Goal: Task Accomplishment & Management: Use online tool/utility

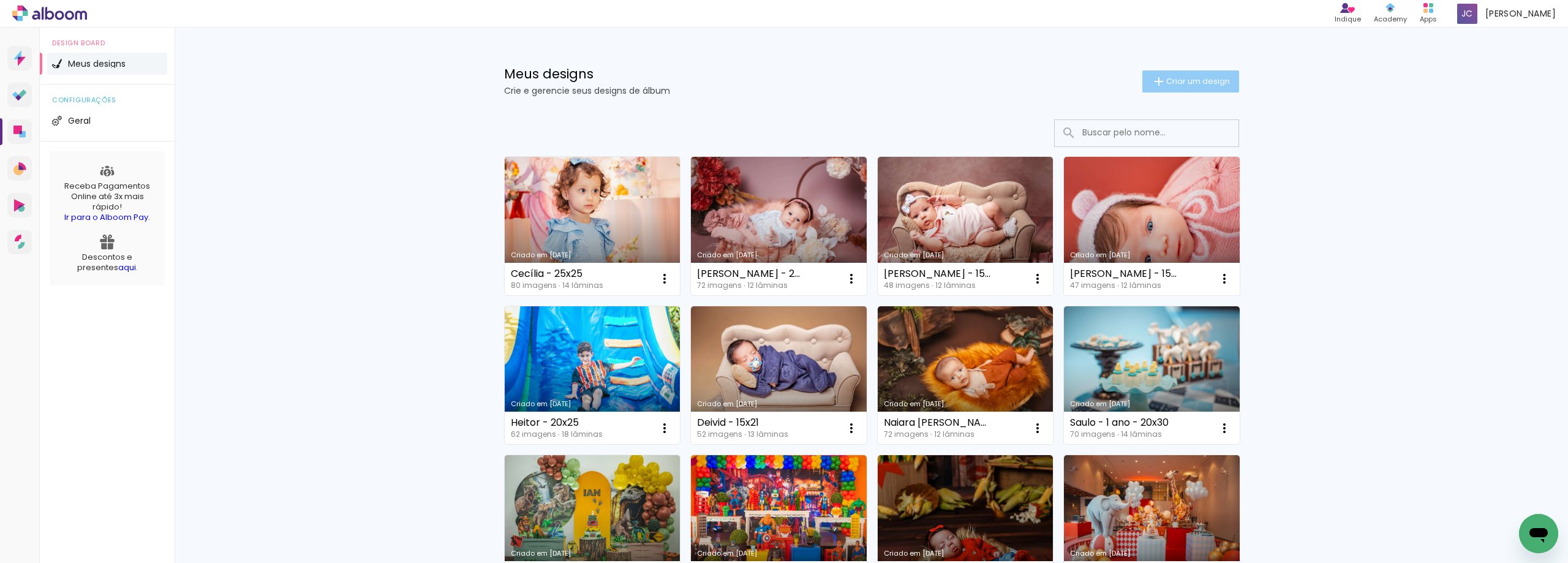
click at [1208, 89] on paper-button "Criar um design" at bounding box center [1191, 81] width 97 height 22
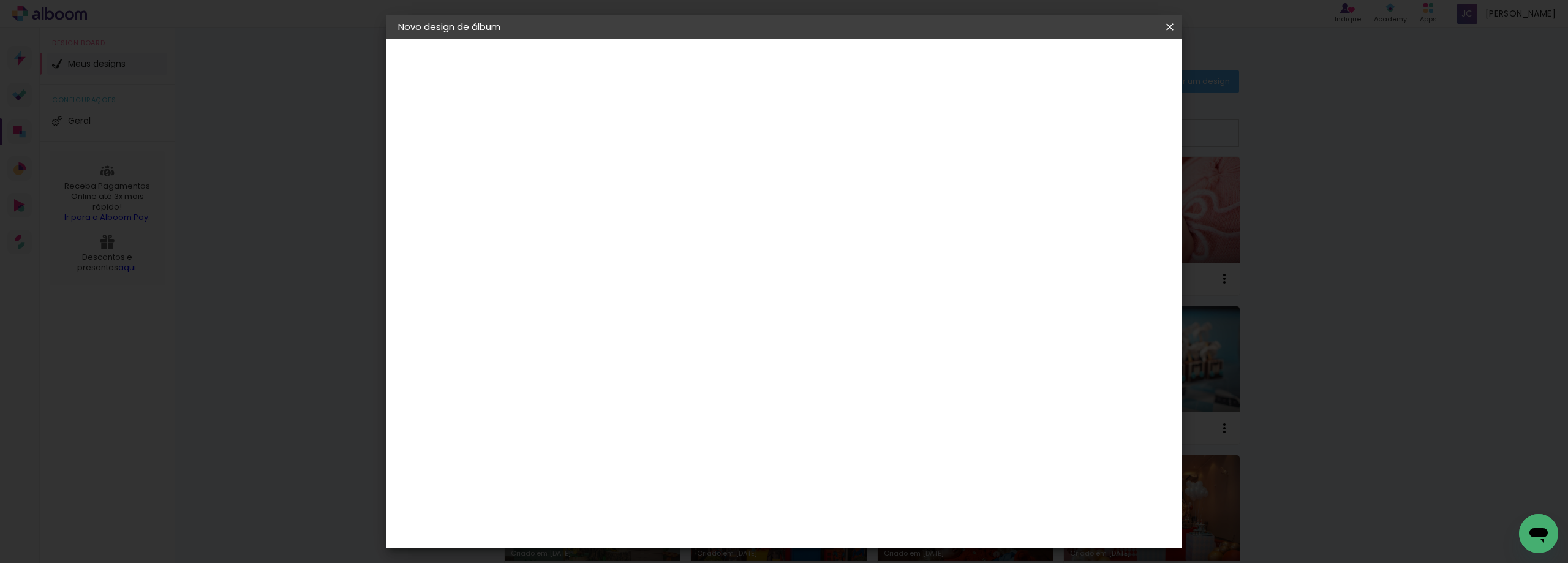
click at [599, 170] on input at bounding box center [599, 164] width 0 height 19
type input "[PERSON_NAME] - 20x25"
type paper-input "[PERSON_NAME] - 20x25"
click at [0, 0] on slot "Avançar" at bounding box center [0, 0] width 0 height 0
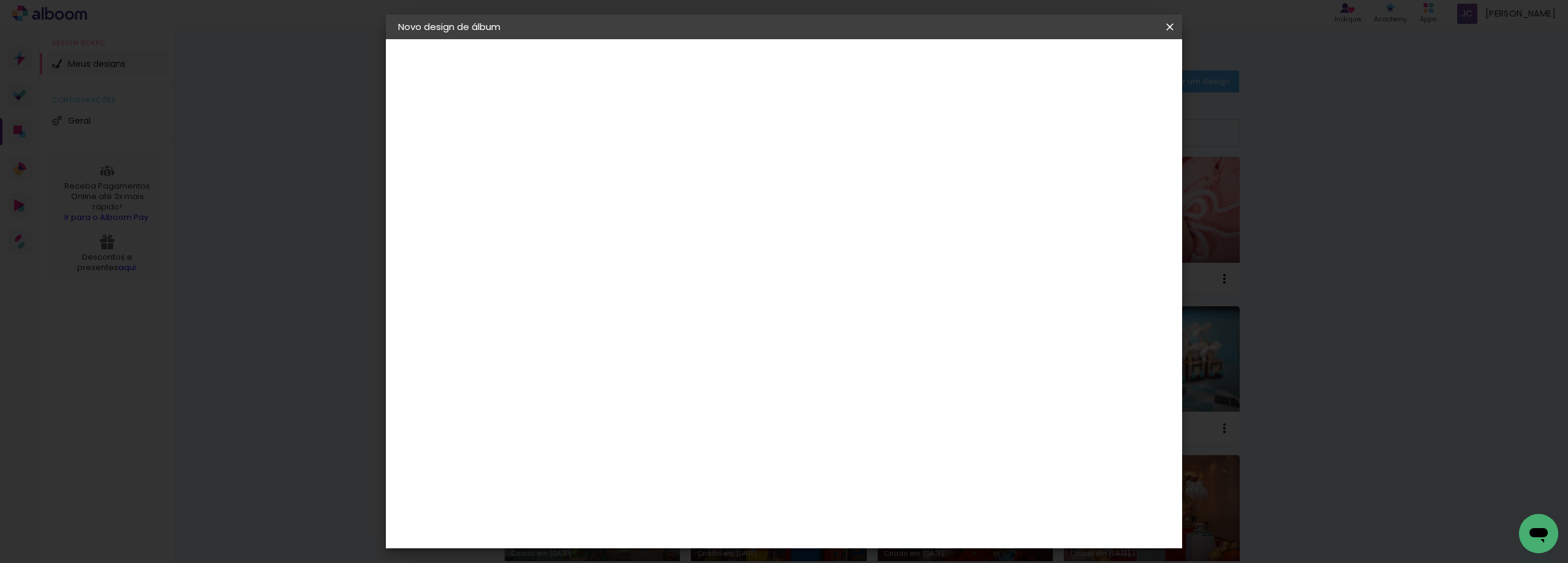
click at [632, 493] on paper-item "Foto 15" at bounding box center [630, 509] width 133 height 32
click at [0, 0] on slot "Avançar" at bounding box center [0, 0] width 0 height 0
click at [681, 328] on span "20 × 25" at bounding box center [652, 344] width 57 height 33
click at [798, 73] on paper-button "Avançar" at bounding box center [768, 65] width 60 height 21
click at [1106, 73] on paper-button "Iniciar design" at bounding box center [1065, 65] width 80 height 21
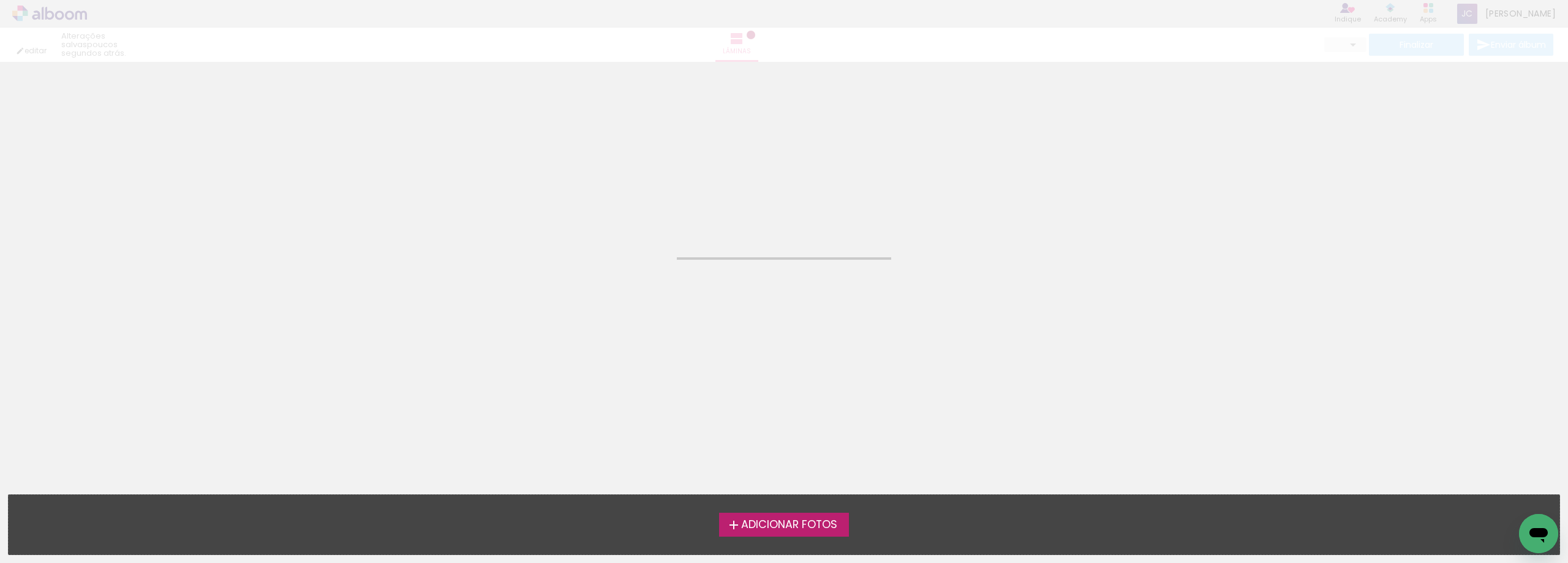
click at [784, 527] on span "Adicionar Fotos" at bounding box center [788, 524] width 96 height 11
click at [0, 0] on input "file" at bounding box center [0, 0] width 0 height 0
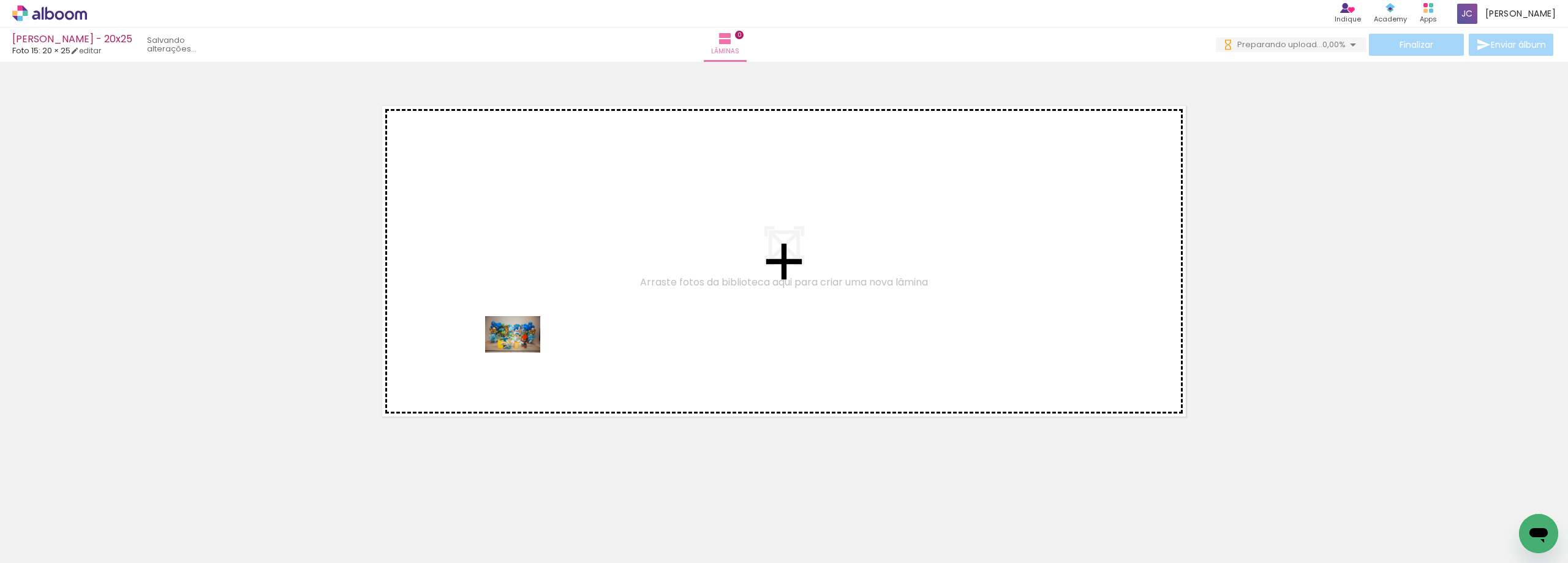
drag, startPoint x: 146, startPoint y: 526, endPoint x: 521, endPoint y: 353, distance: 413.0
click at [521, 353] on quentale-workspace at bounding box center [784, 282] width 1568 height 563
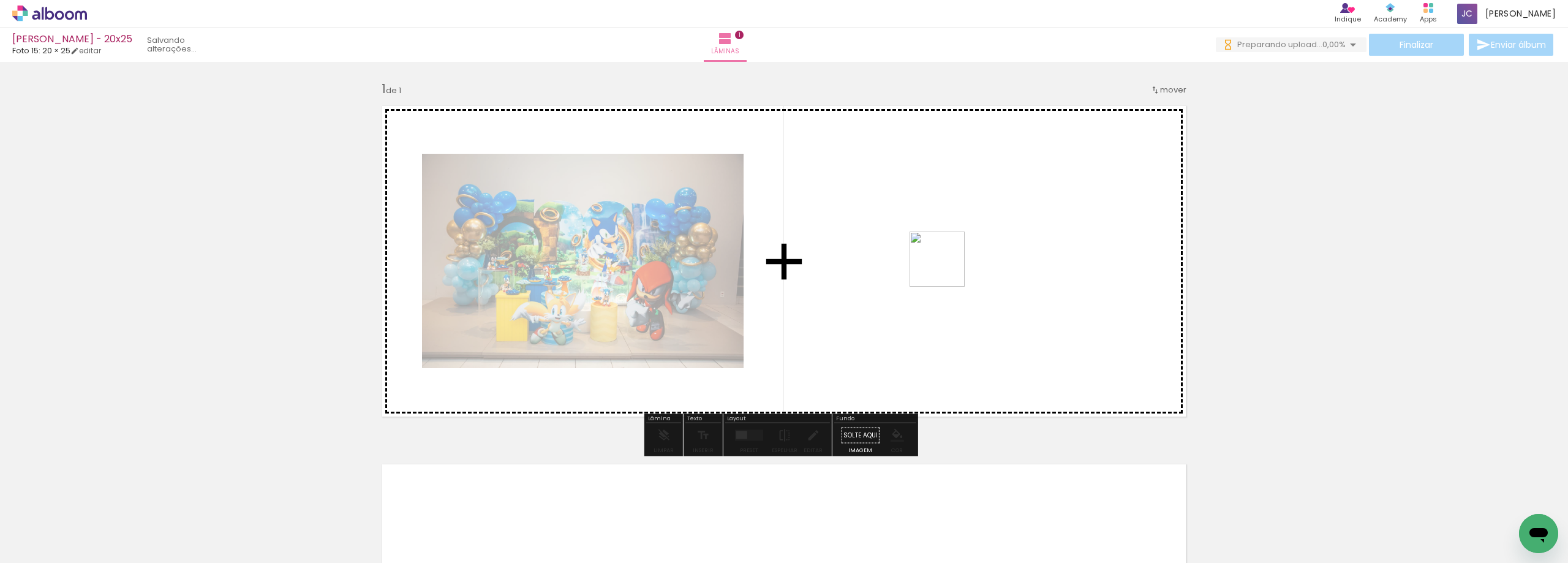
drag, startPoint x: 479, startPoint y: 528, endPoint x: 952, endPoint y: 263, distance: 542.2
click at [952, 263] on quentale-workspace at bounding box center [784, 282] width 1568 height 563
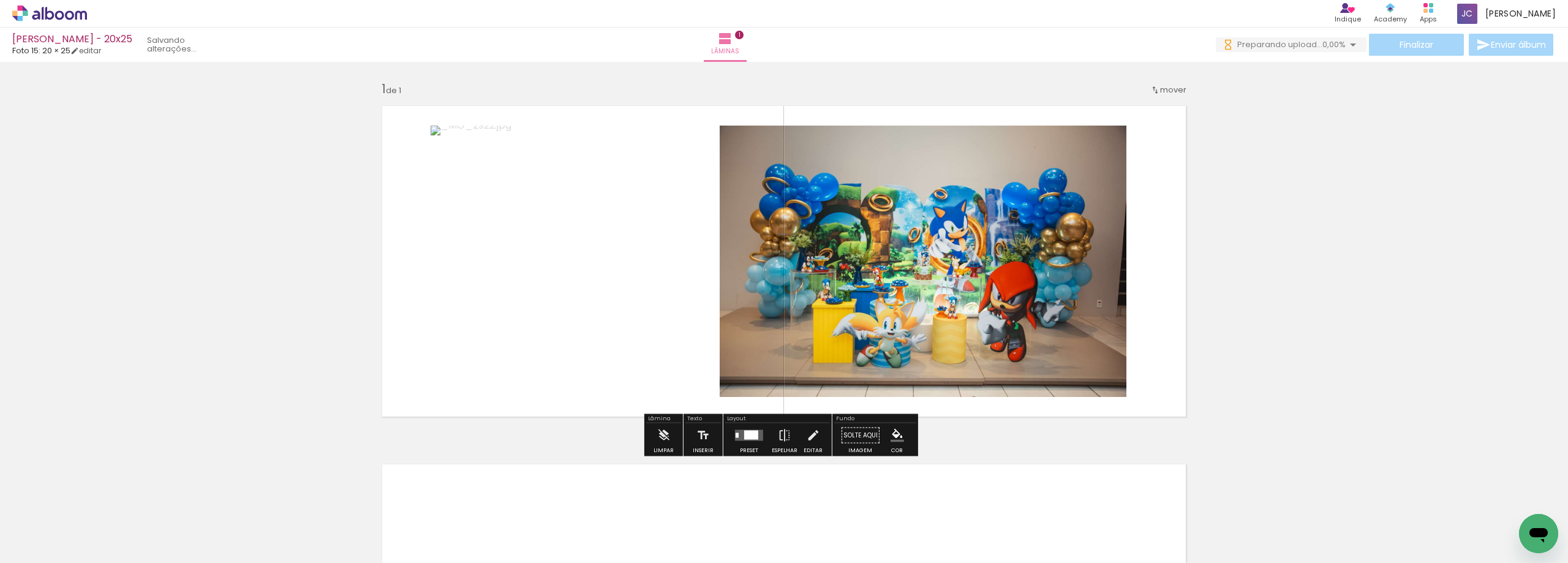
click at [749, 438] on div at bounding box center [751, 434] width 15 height 9
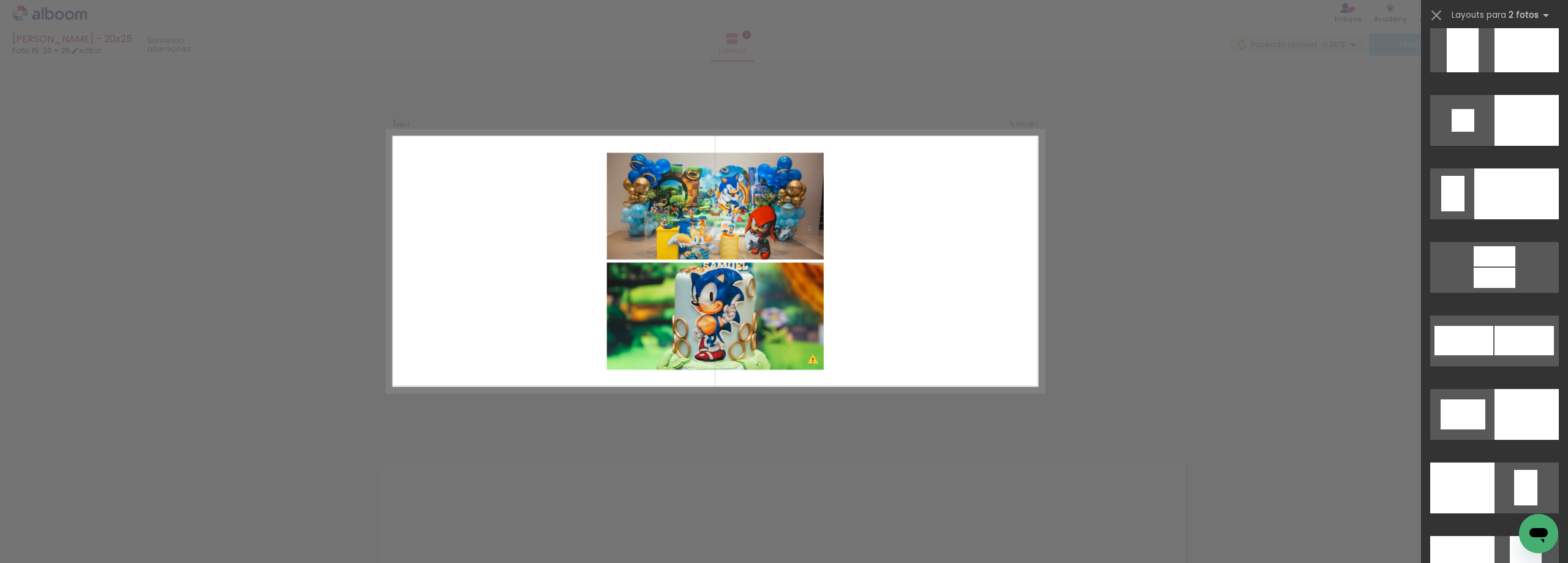
scroll to position [4733, 0]
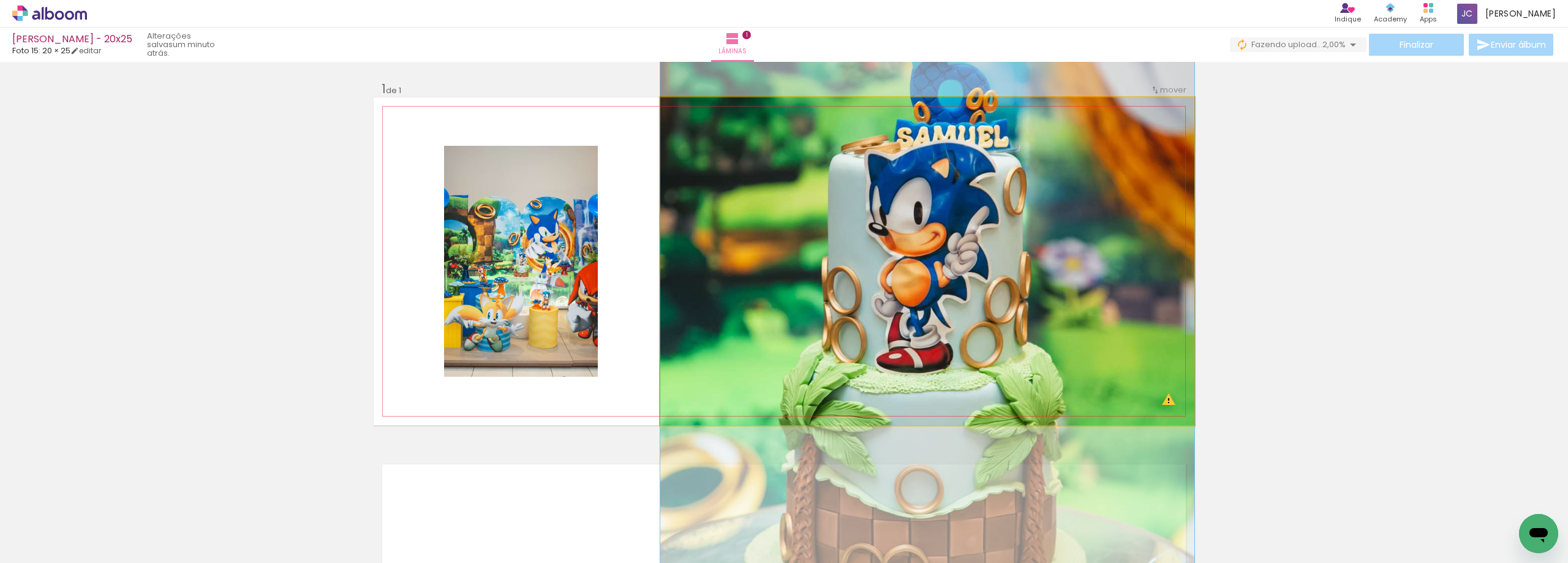
click at [735, 278] on quentale-photo at bounding box center [928, 261] width 534 height 328
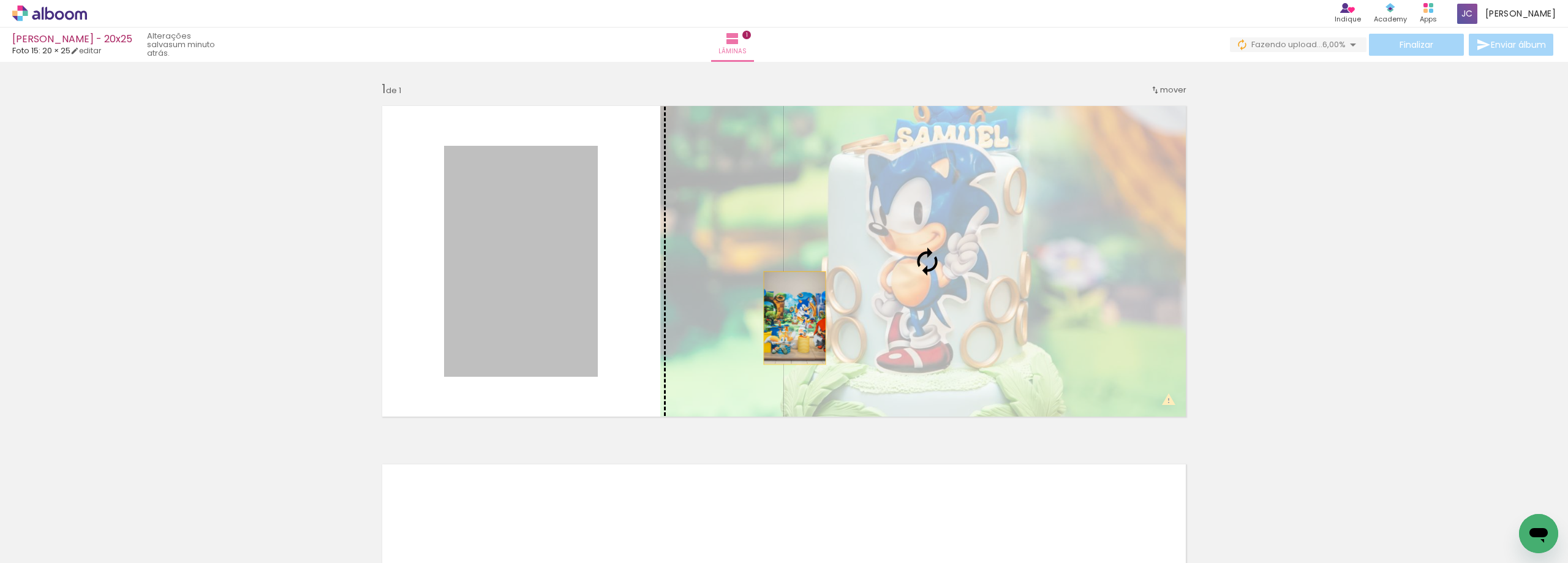
drag, startPoint x: 566, startPoint y: 283, endPoint x: 798, endPoint y: 317, distance: 234.5
click at [0, 0] on slot at bounding box center [0, 0] width 0 height 0
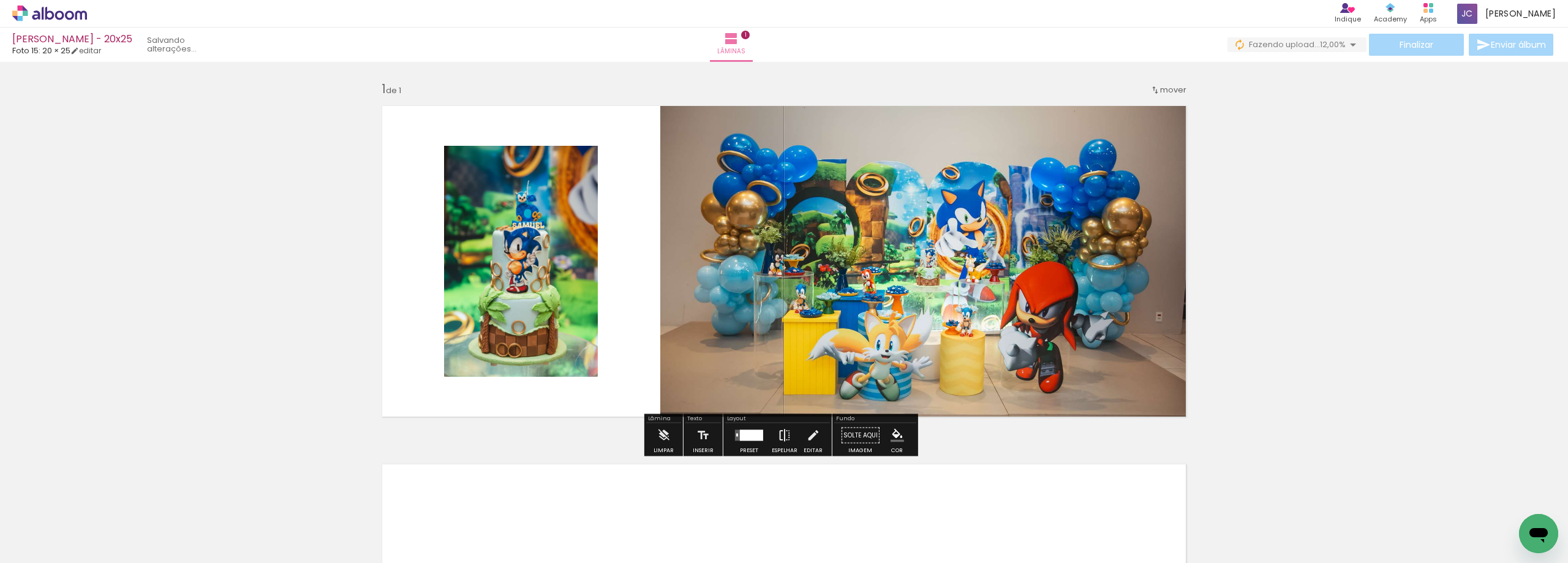
click at [783, 440] on iron-icon at bounding box center [784, 435] width 14 height 24
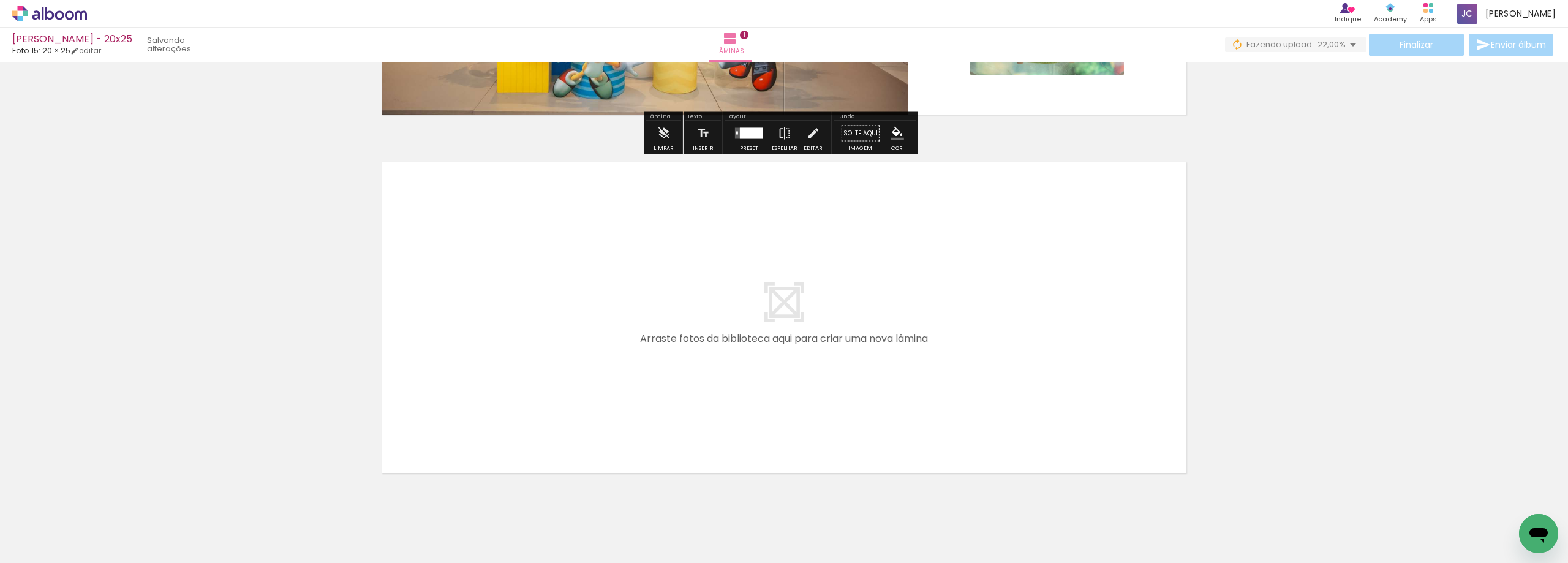
scroll to position [307, 0]
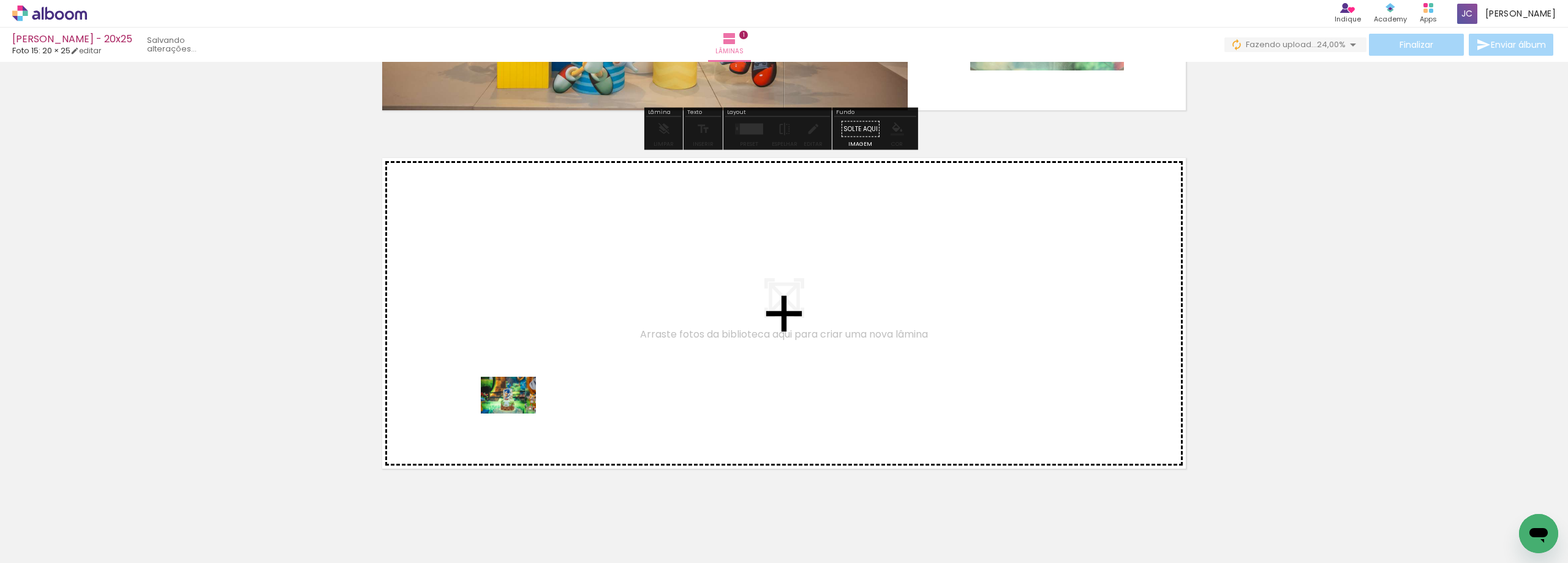
drag, startPoint x: 204, startPoint y: 529, endPoint x: 518, endPoint y: 413, distance: 334.7
click at [518, 413] on quentale-workspace at bounding box center [784, 282] width 1568 height 563
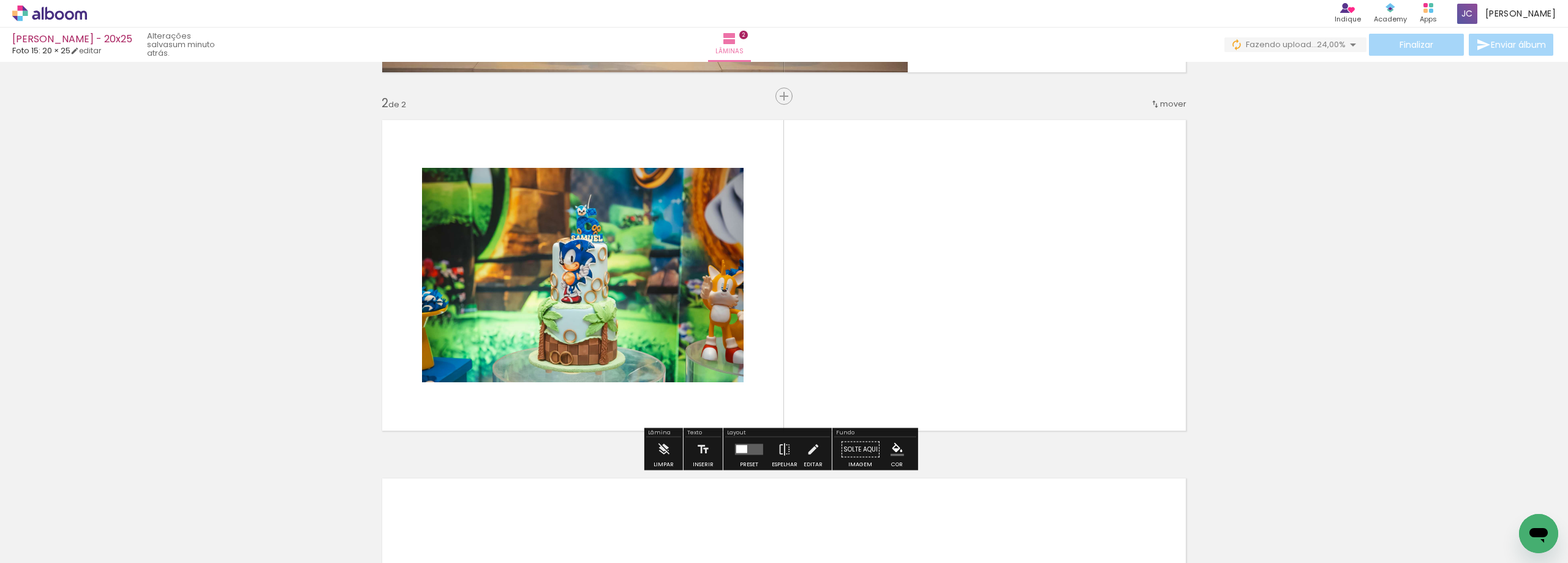
scroll to position [345, 0]
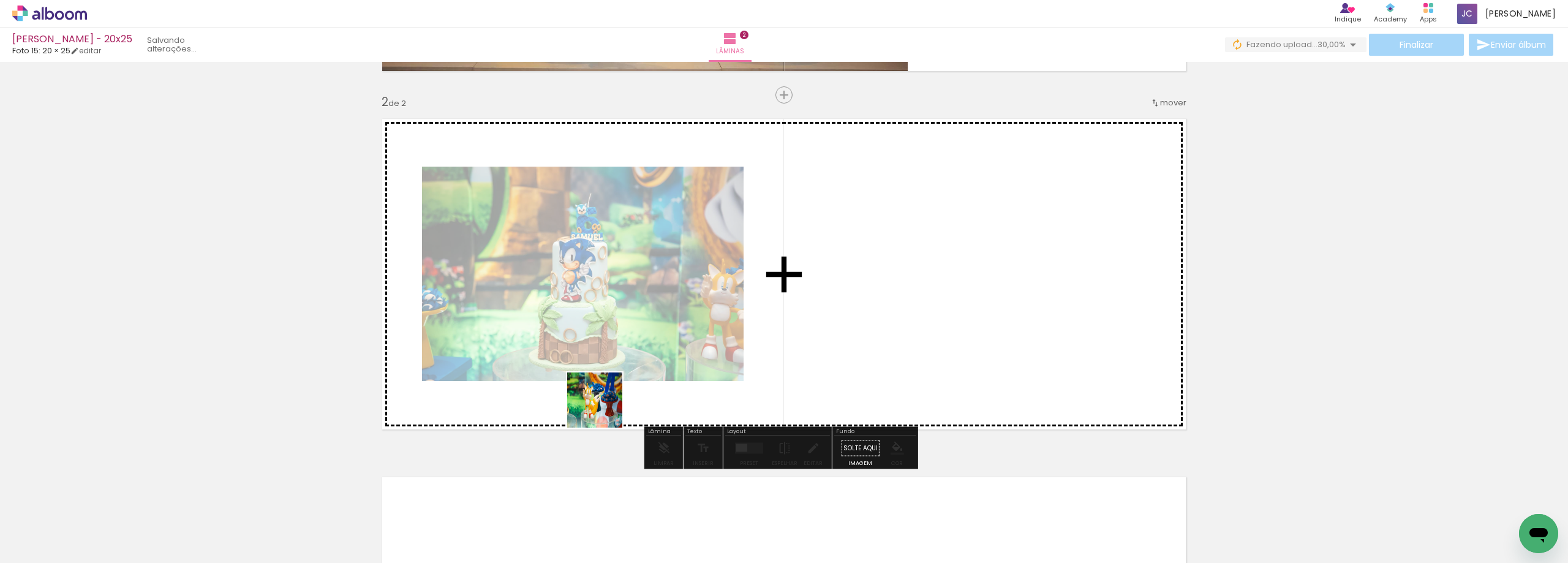
drag, startPoint x: 272, startPoint y: 530, endPoint x: 631, endPoint y: 390, distance: 385.3
click at [631, 390] on quentale-workspace at bounding box center [784, 282] width 1568 height 563
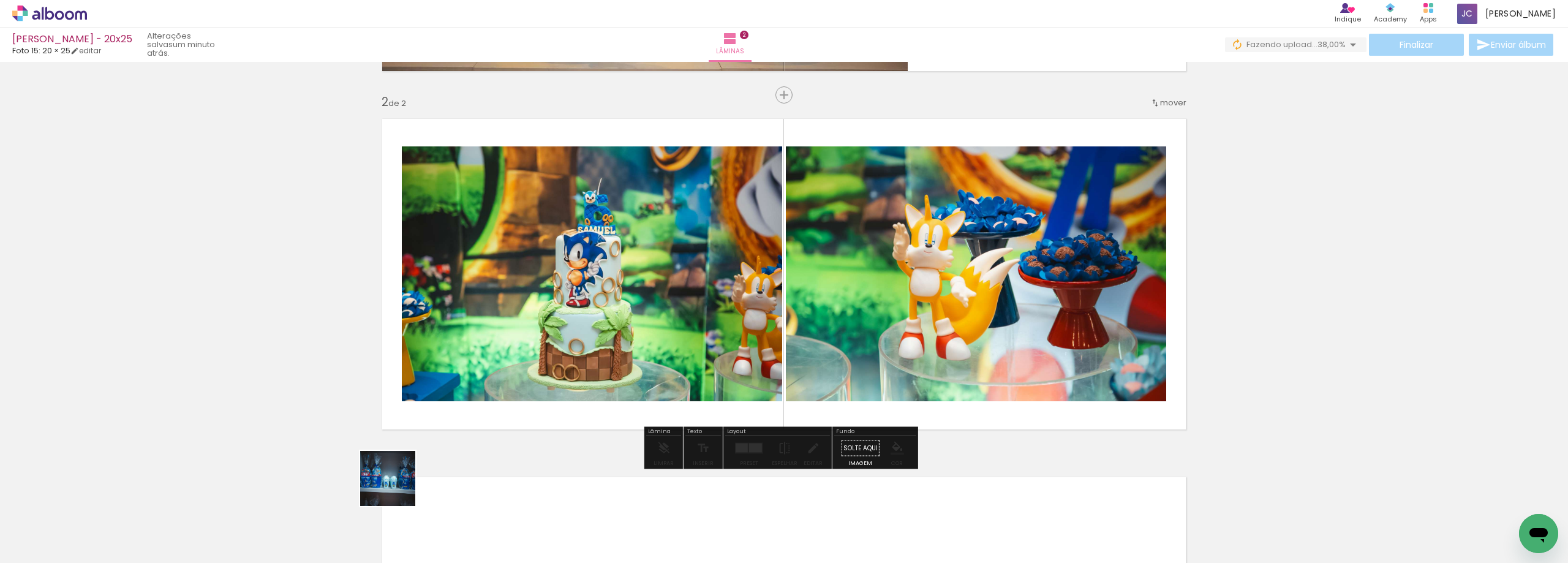
drag, startPoint x: 350, startPoint y: 523, endPoint x: 500, endPoint y: 371, distance: 213.6
click at [500, 371] on quentale-workspace at bounding box center [784, 282] width 1568 height 563
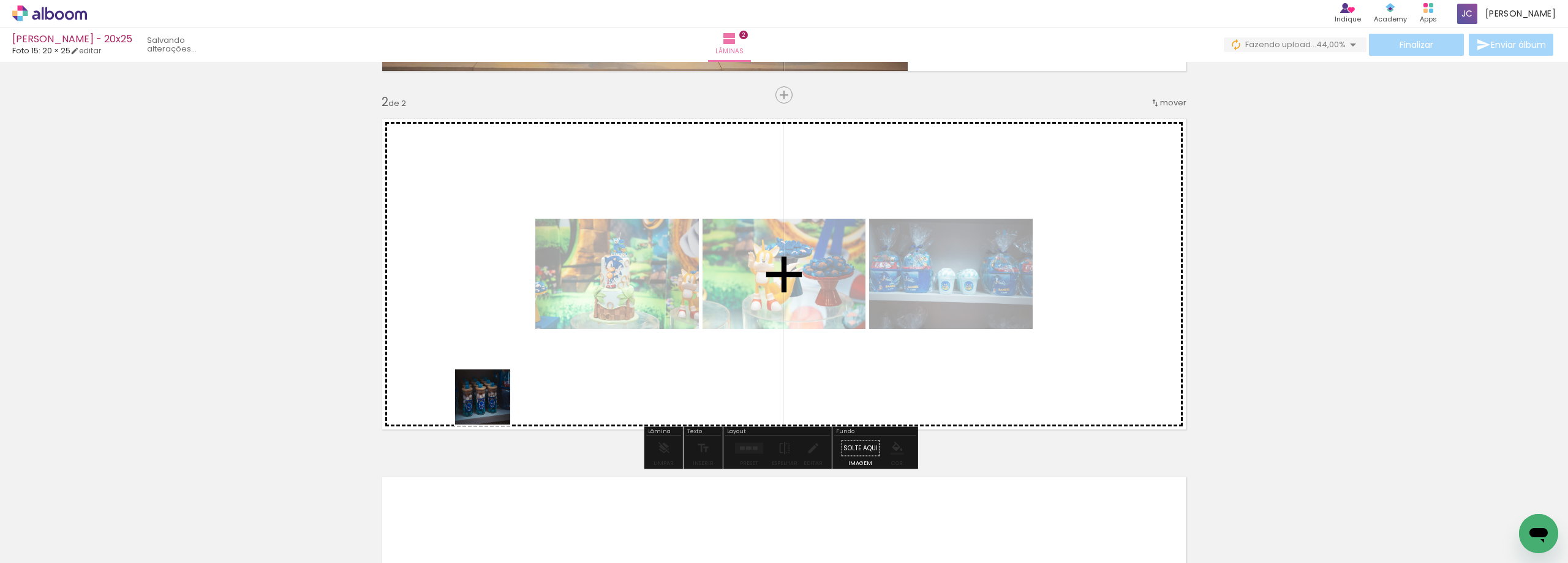
drag, startPoint x: 406, startPoint y: 519, endPoint x: 514, endPoint y: 369, distance: 184.8
click at [514, 369] on quentale-workspace at bounding box center [784, 282] width 1568 height 563
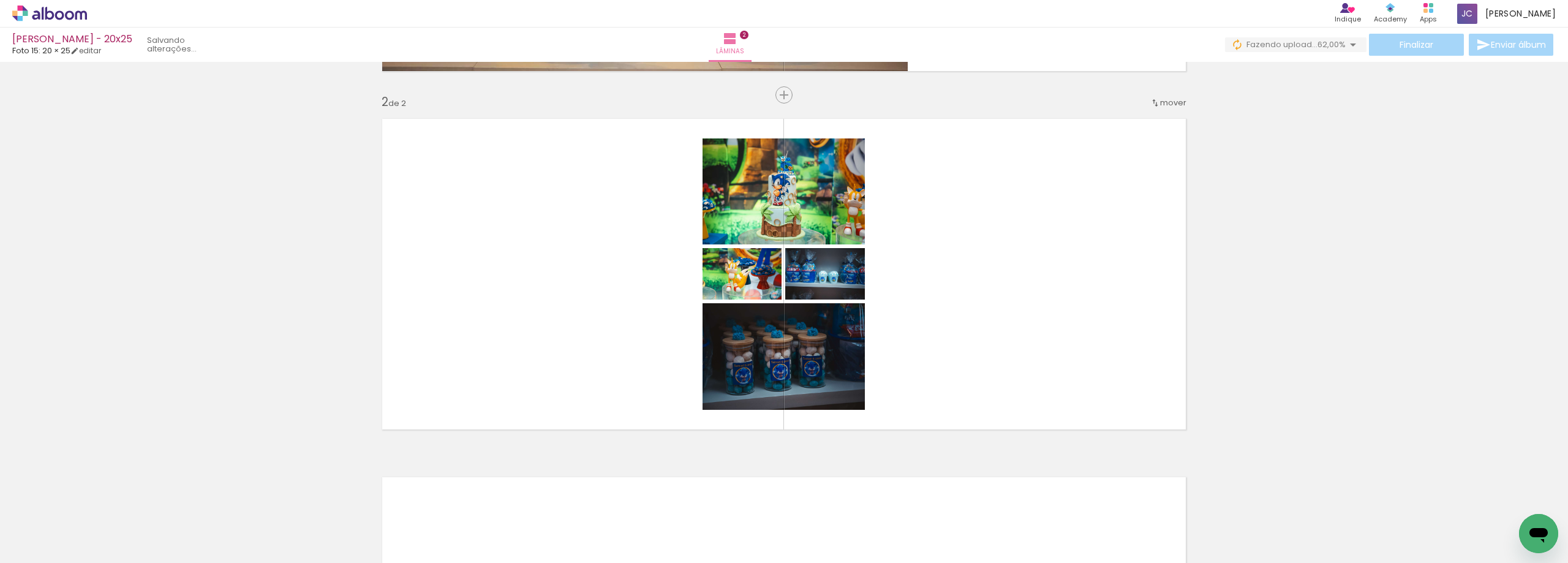
scroll to position [0, 1967]
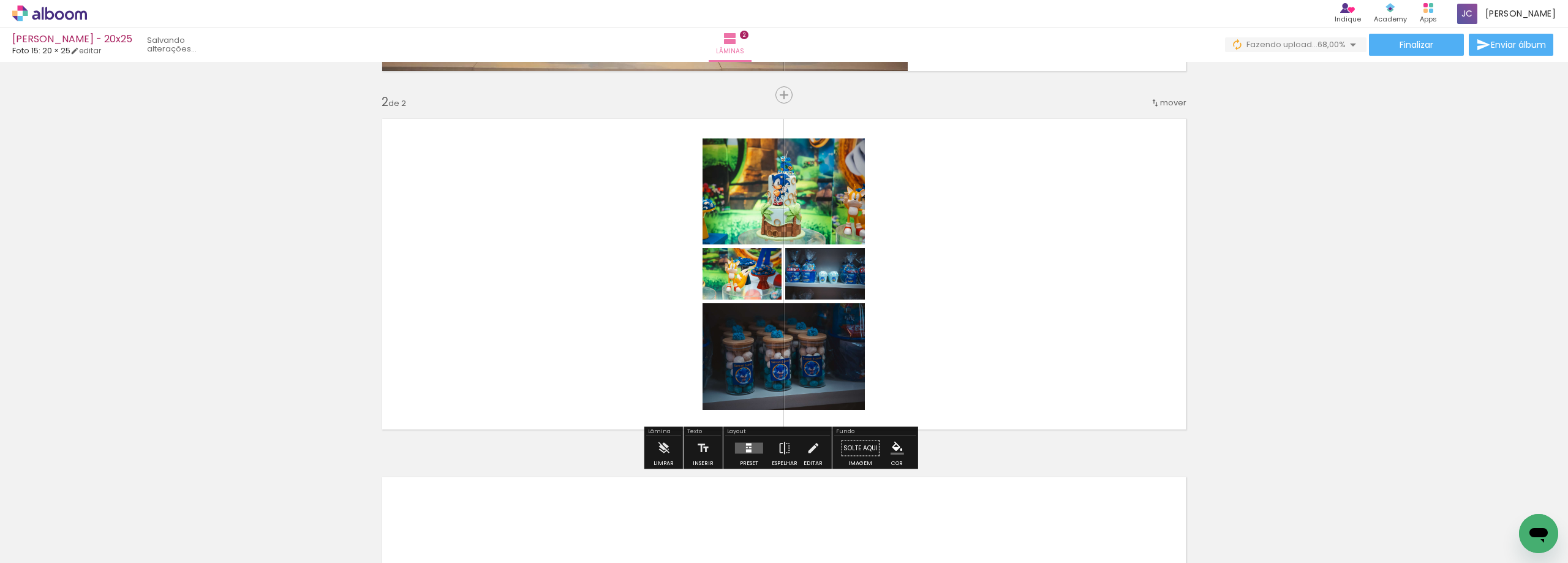
click at [748, 450] on div at bounding box center [749, 451] width 6 height 3
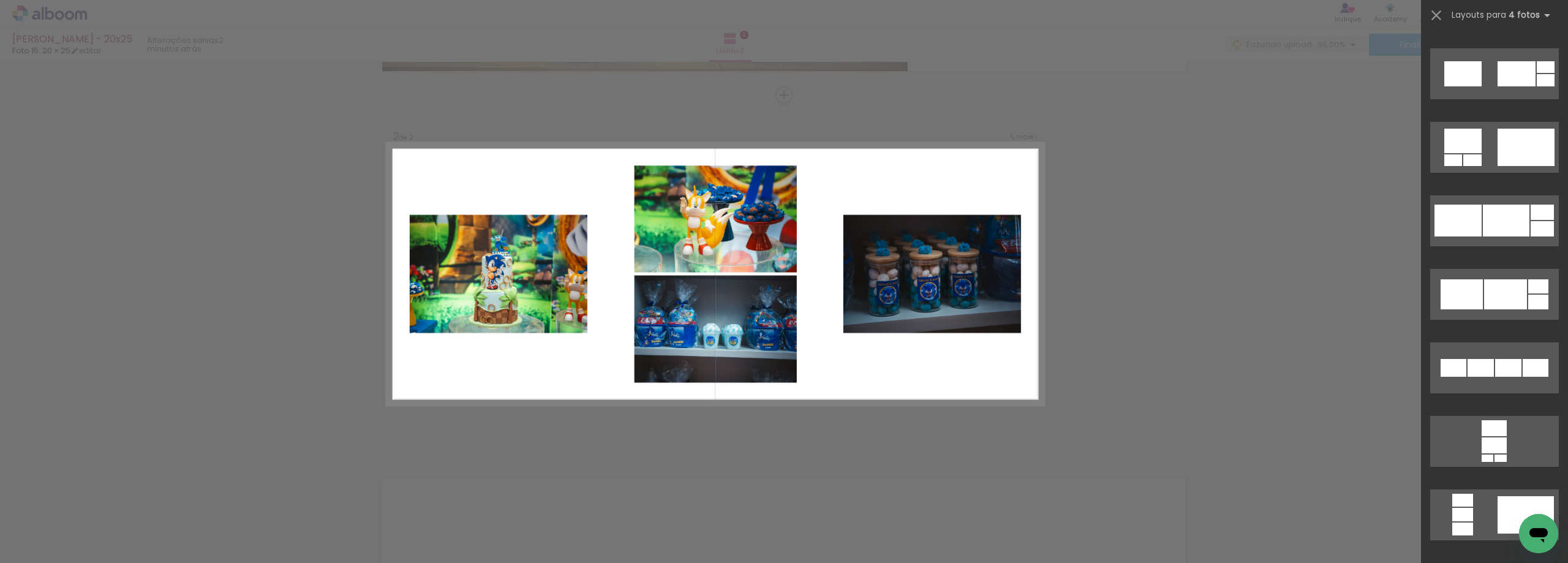
scroll to position [4533, 0]
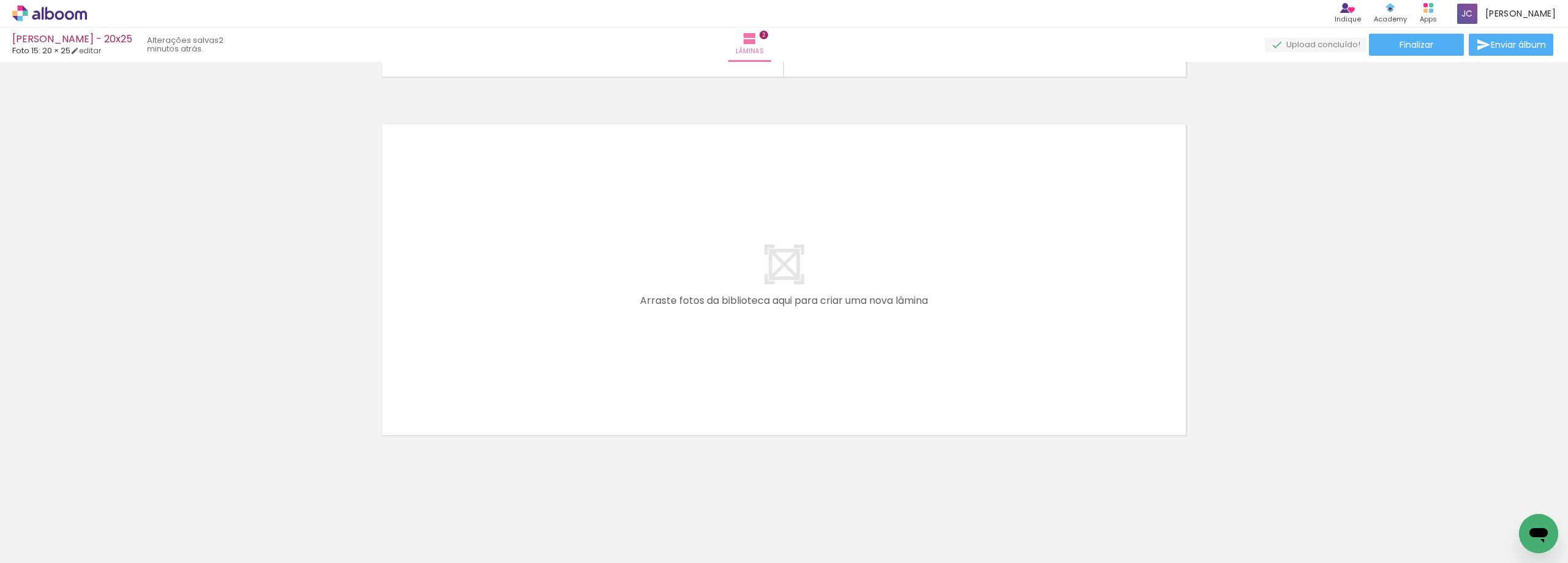
scroll to position [0, 0]
click at [58, 521] on input "Todas as fotos" at bounding box center [34, 525] width 46 height 11
click at [0, 0] on slot "Não utilizadas" at bounding box center [0, 0] width 0 height 0
type input "Não utilizadas"
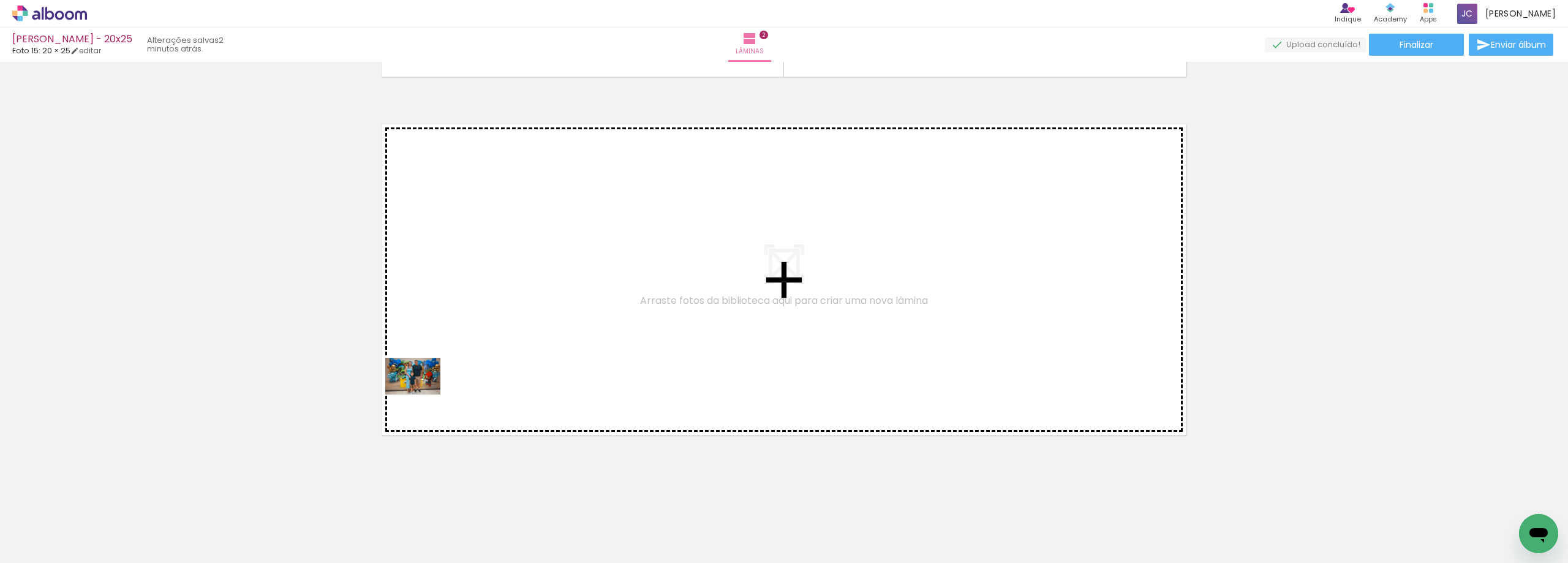
drag, startPoint x: 134, startPoint y: 512, endPoint x: 422, endPoint y: 395, distance: 310.9
click at [422, 395] on quentale-workspace at bounding box center [784, 282] width 1568 height 563
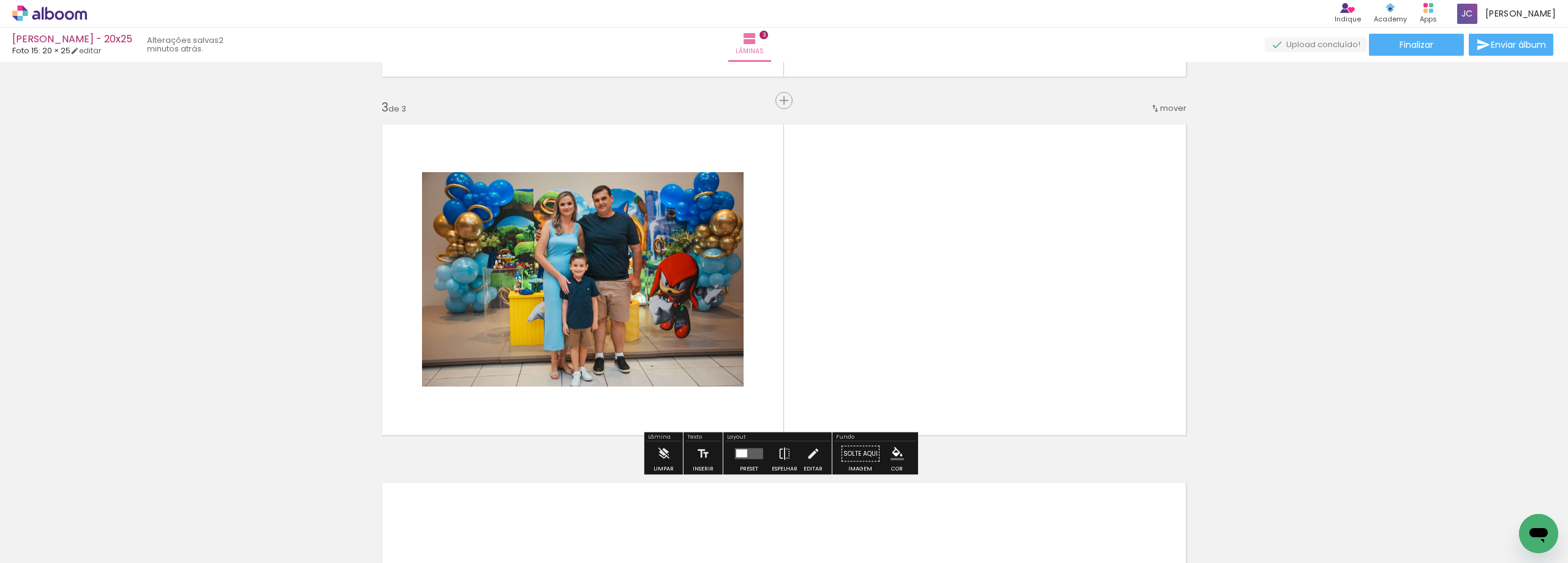
scroll to position [704, 0]
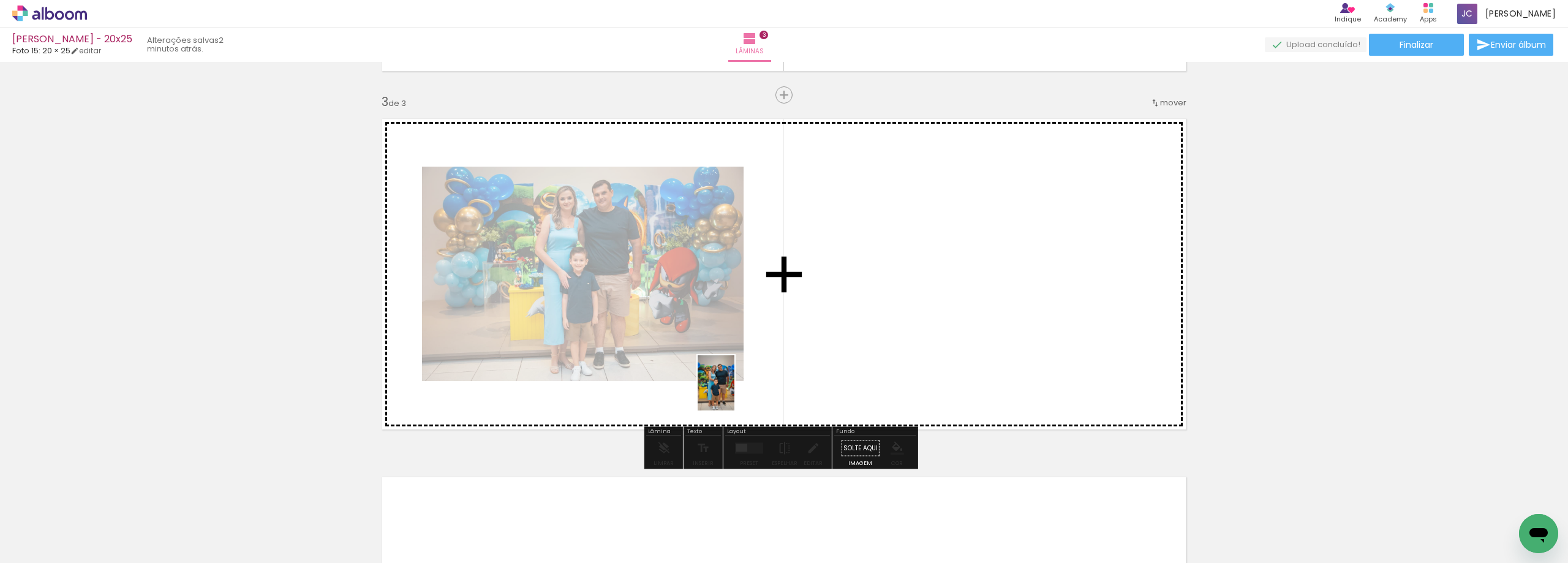
drag, startPoint x: 129, startPoint y: 539, endPoint x: 934, endPoint y: 341, distance: 829.0
click at [934, 341] on quentale-workspace at bounding box center [784, 282] width 1568 height 563
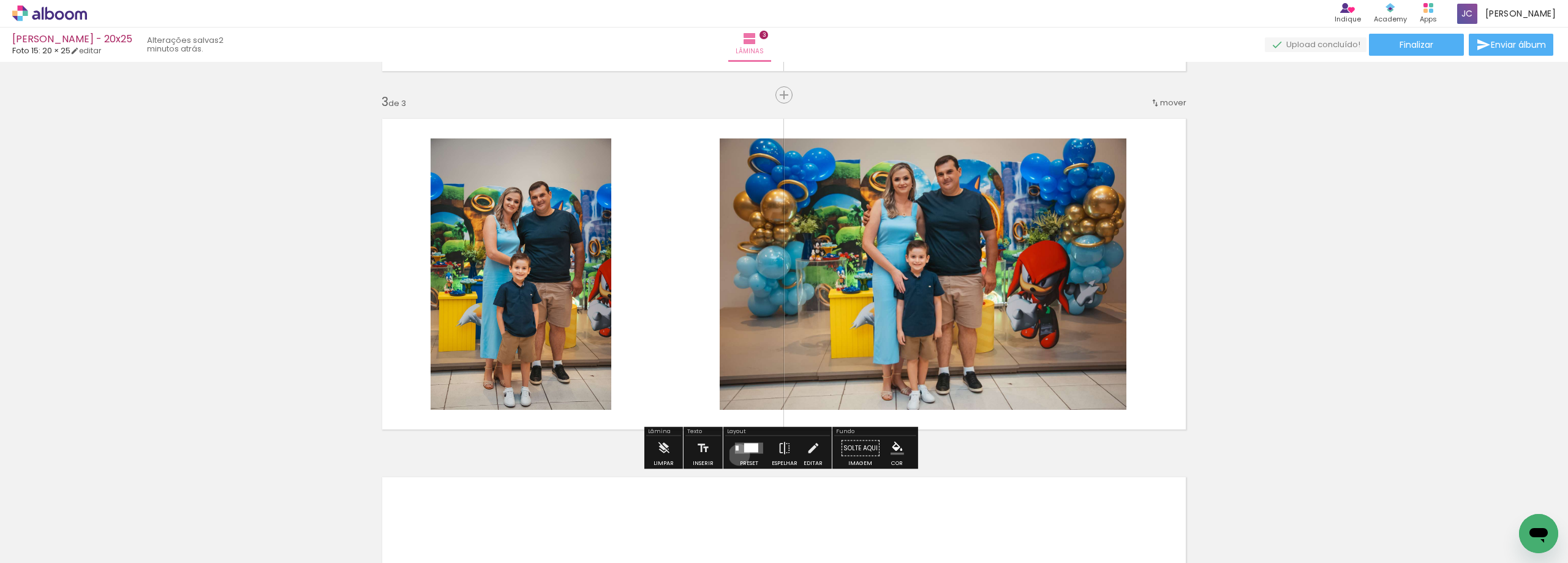
click at [736, 455] on div at bounding box center [749, 448] width 33 height 24
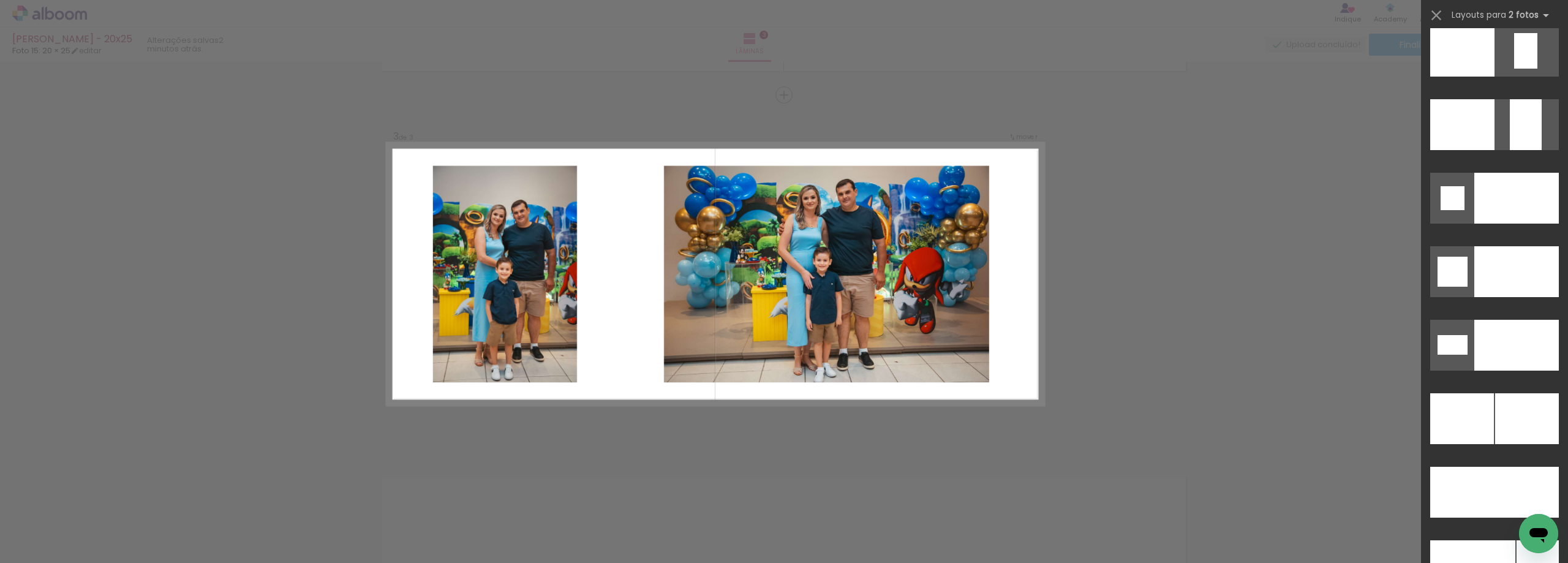
scroll to position [5205, 0]
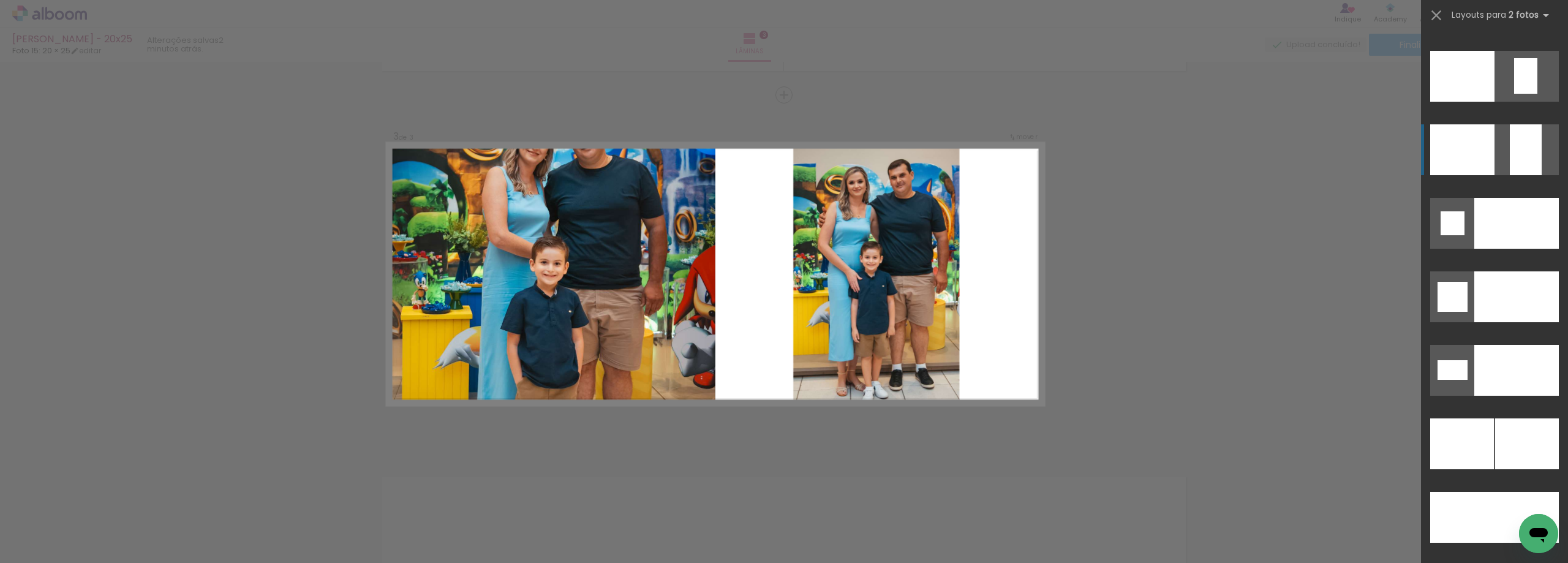
click at [1480, 418] on div at bounding box center [1463, 443] width 64 height 51
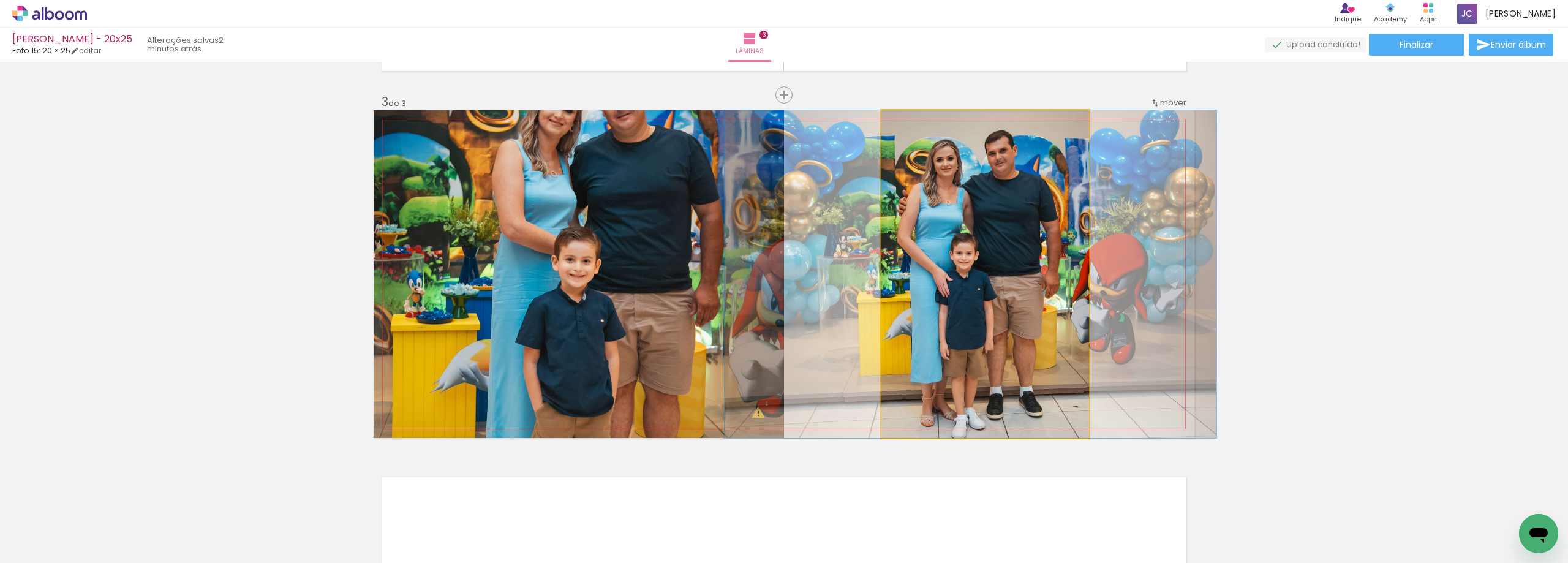
drag, startPoint x: 949, startPoint y: 234, endPoint x: 669, endPoint y: 247, distance: 280.3
click at [0, 0] on slot at bounding box center [0, 0] width 0 height 0
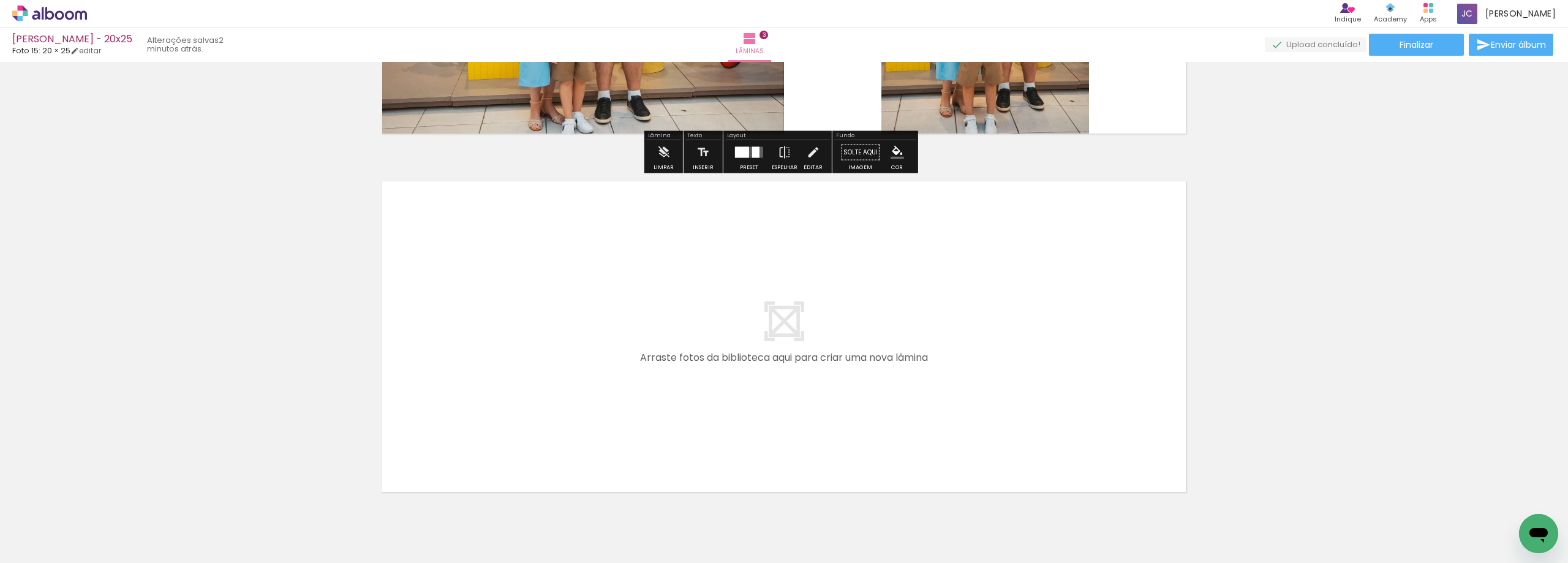
scroll to position [1010, 0]
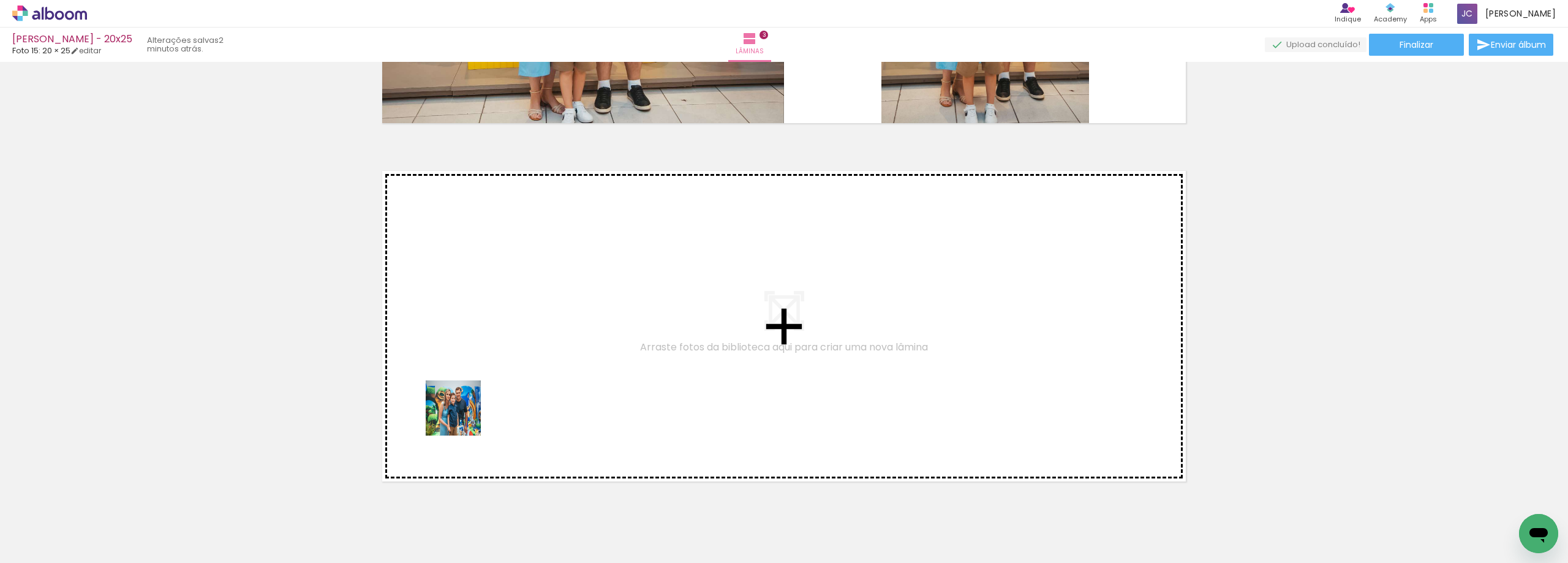
drag, startPoint x: 134, startPoint y: 530, endPoint x: 462, endPoint y: 417, distance: 346.9
click at [462, 417] on quentale-workspace at bounding box center [784, 282] width 1568 height 563
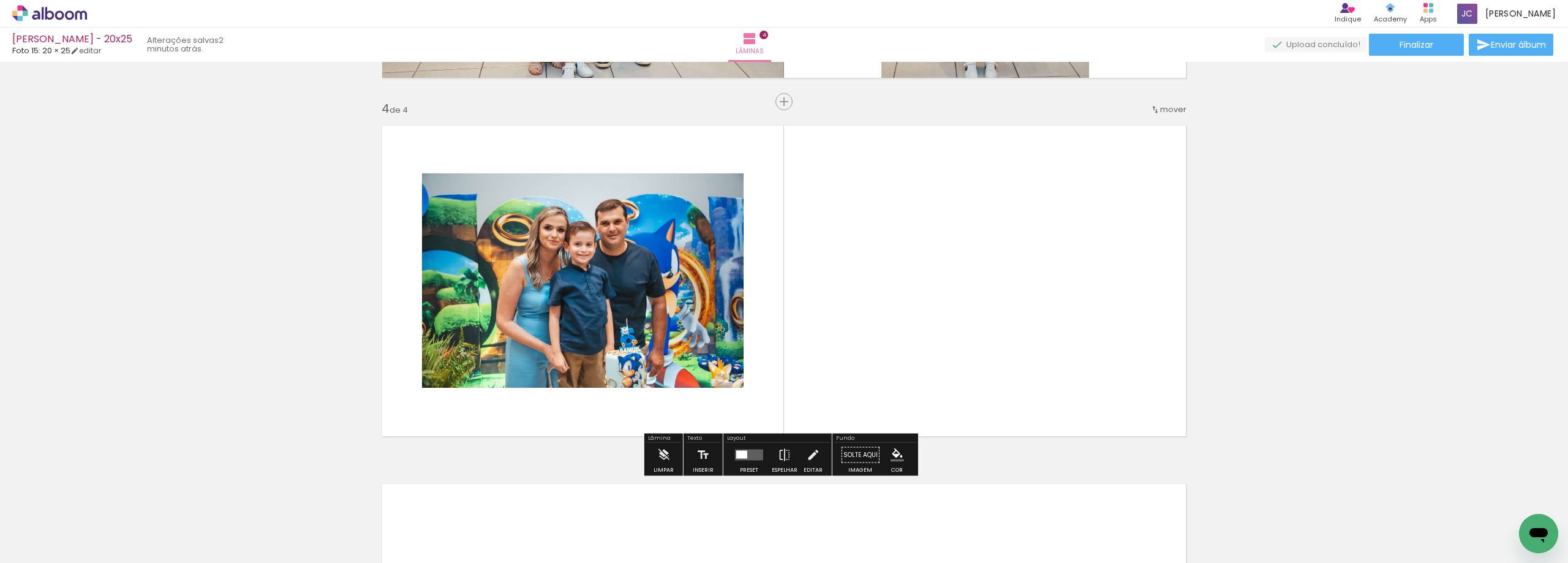
scroll to position [1062, 0]
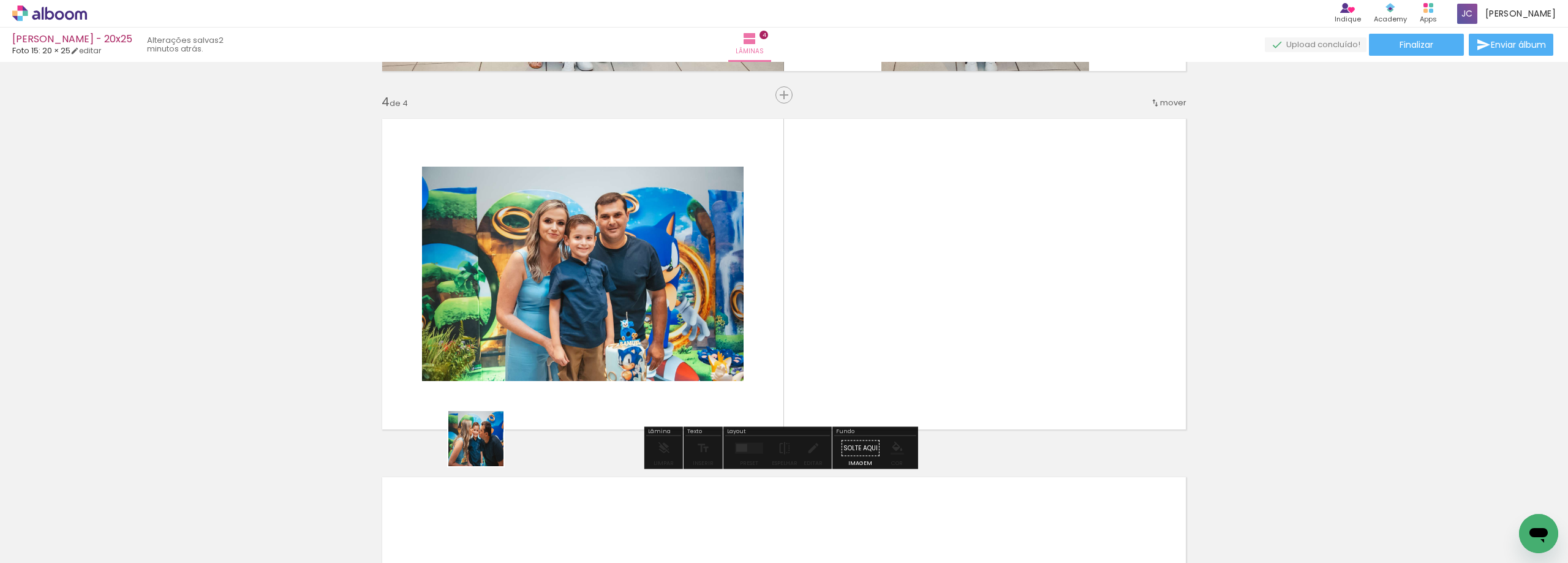
drag, startPoint x: 133, startPoint y: 534, endPoint x: 870, endPoint y: 354, distance: 758.7
click at [870, 354] on quentale-workspace at bounding box center [784, 282] width 1568 height 563
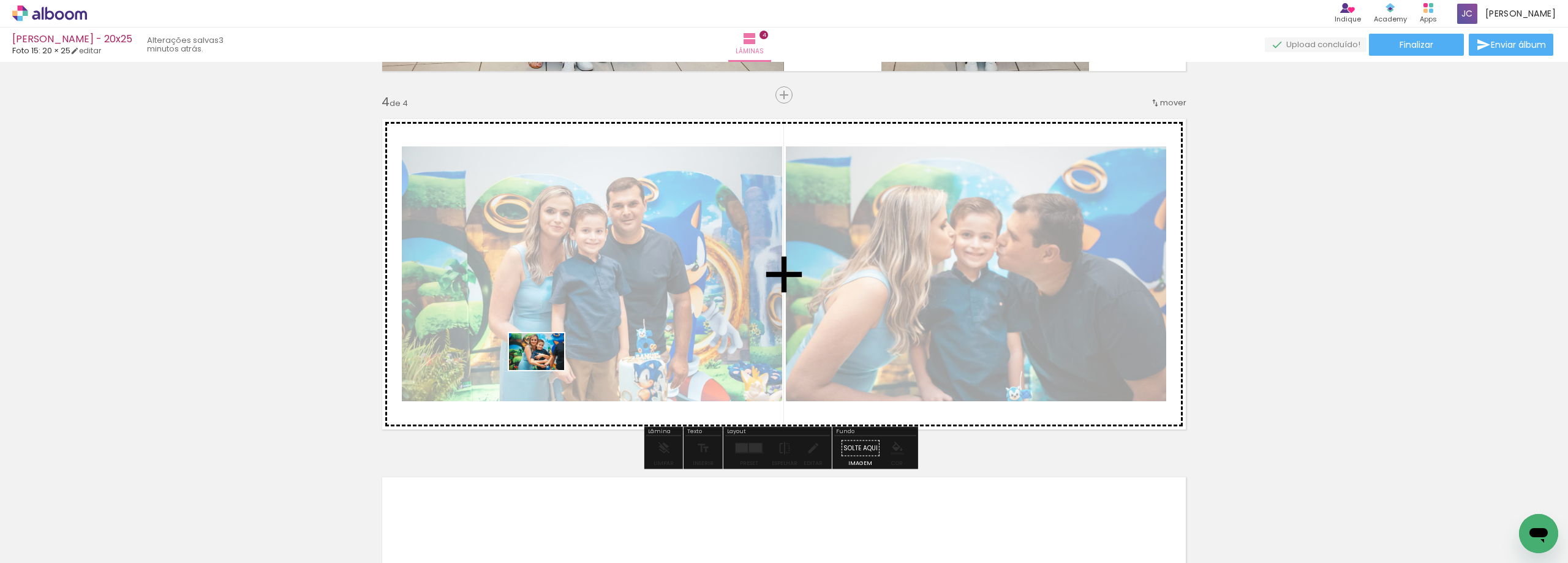
drag, startPoint x: 142, startPoint y: 527, endPoint x: 432, endPoint y: 402, distance: 315.8
click at [547, 369] on quentale-workspace at bounding box center [784, 282] width 1568 height 563
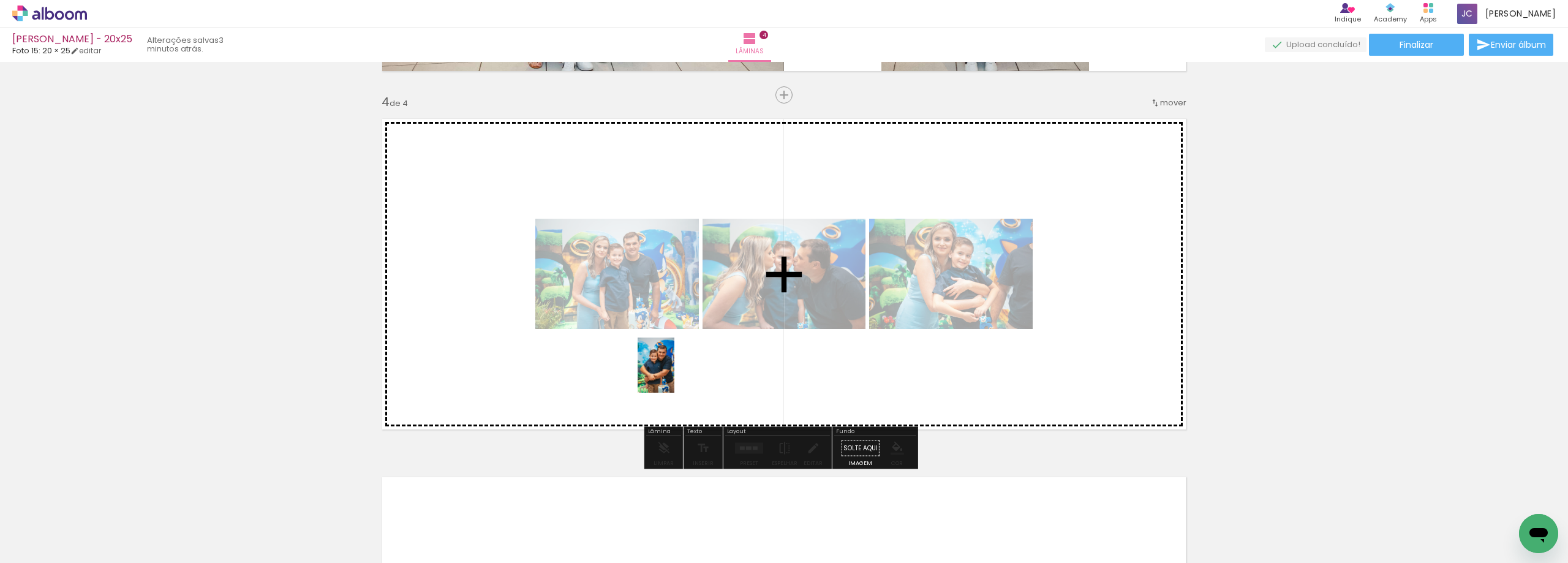
drag, startPoint x: 133, startPoint y: 525, endPoint x: 683, endPoint y: 372, distance: 570.9
click at [683, 372] on quentale-workspace at bounding box center [784, 282] width 1568 height 563
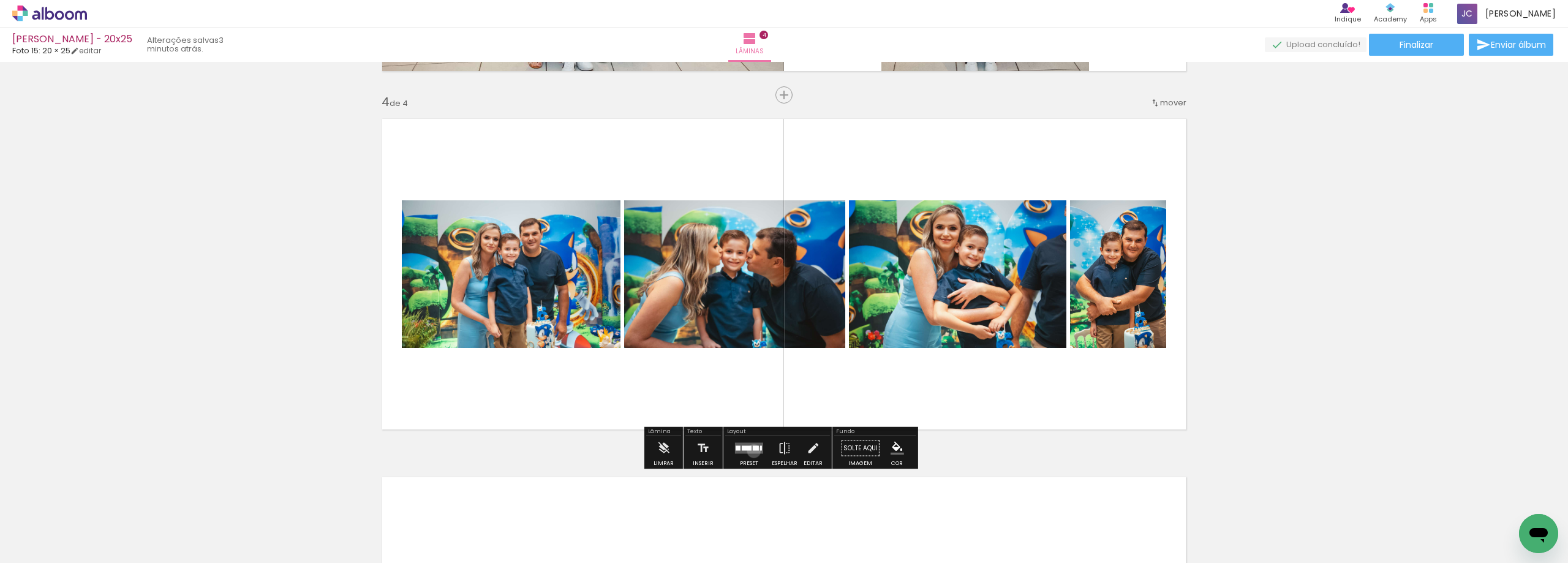
click at [751, 451] on quentale-layouter at bounding box center [749, 448] width 28 height 11
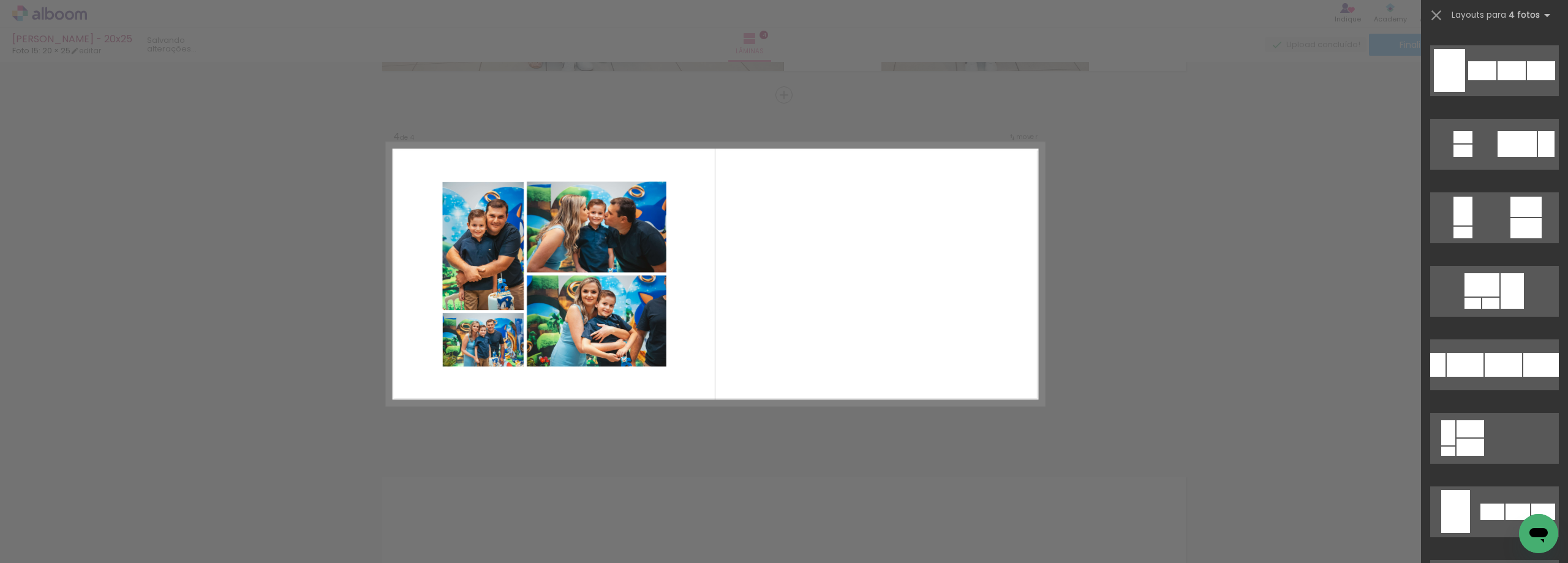
scroll to position [858, 0]
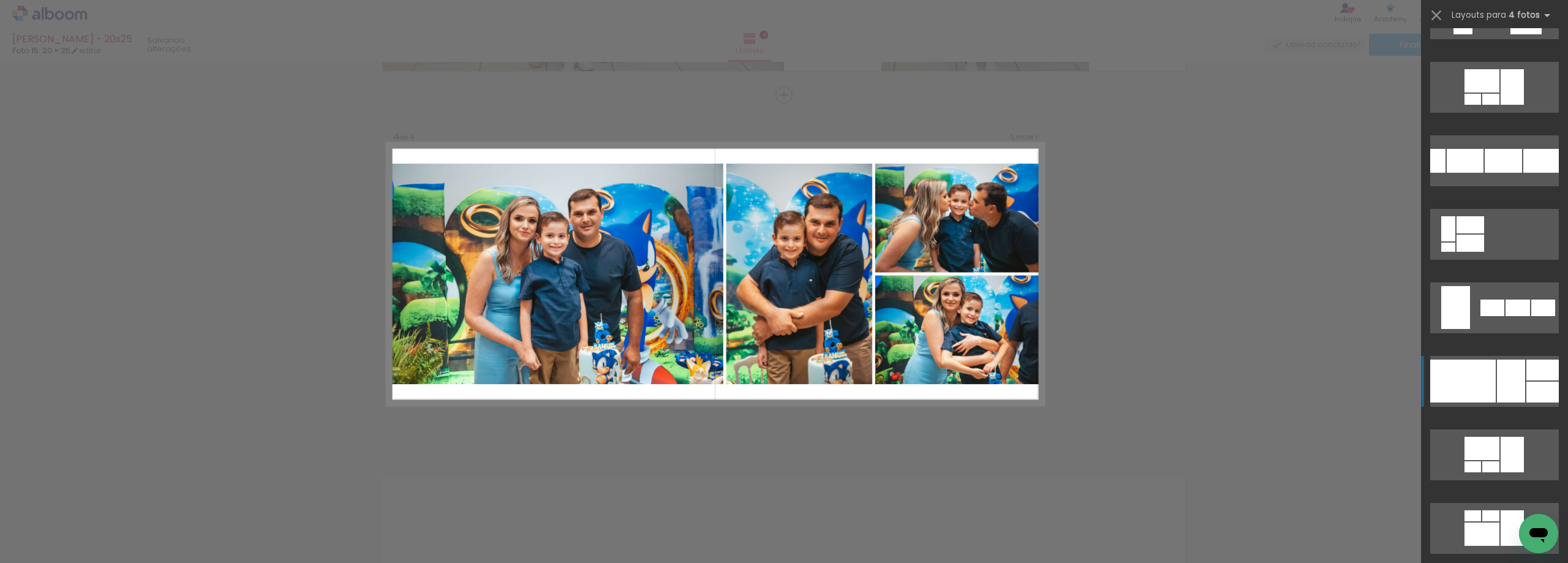
click at [1526, 375] on div at bounding box center [1543, 370] width 33 height 21
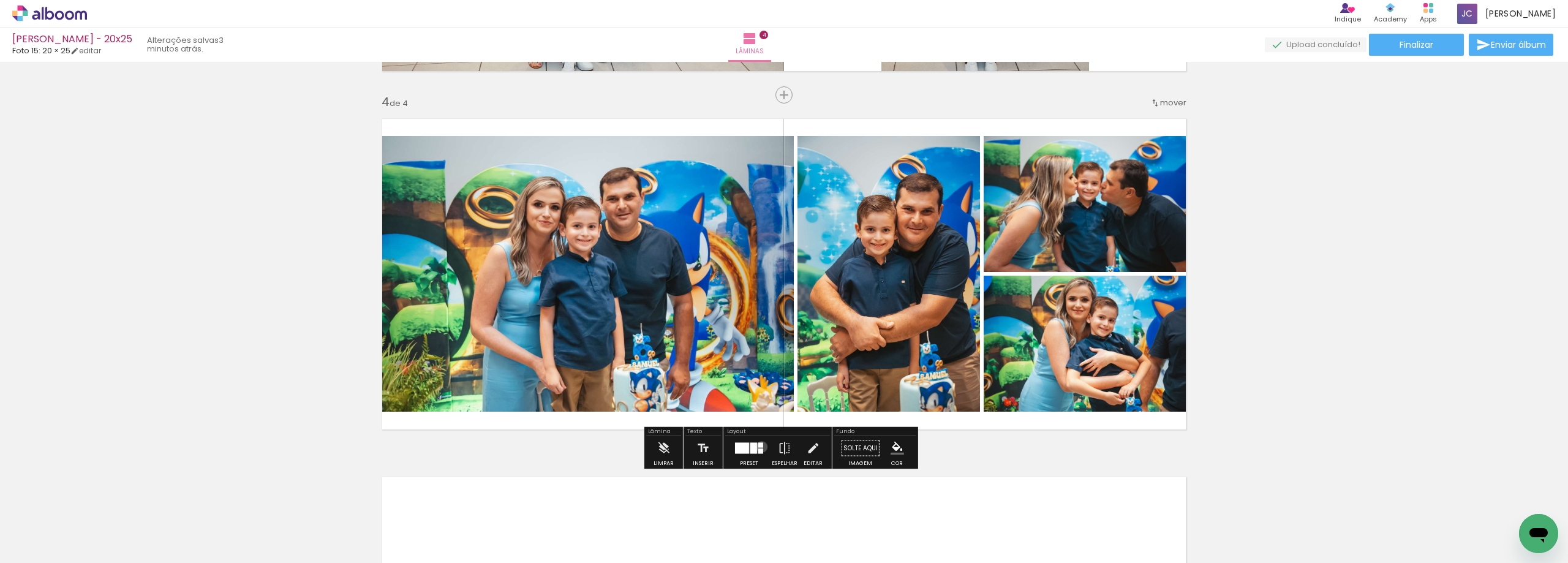
click at [759, 447] on div at bounding box center [760, 445] width 5 height 5
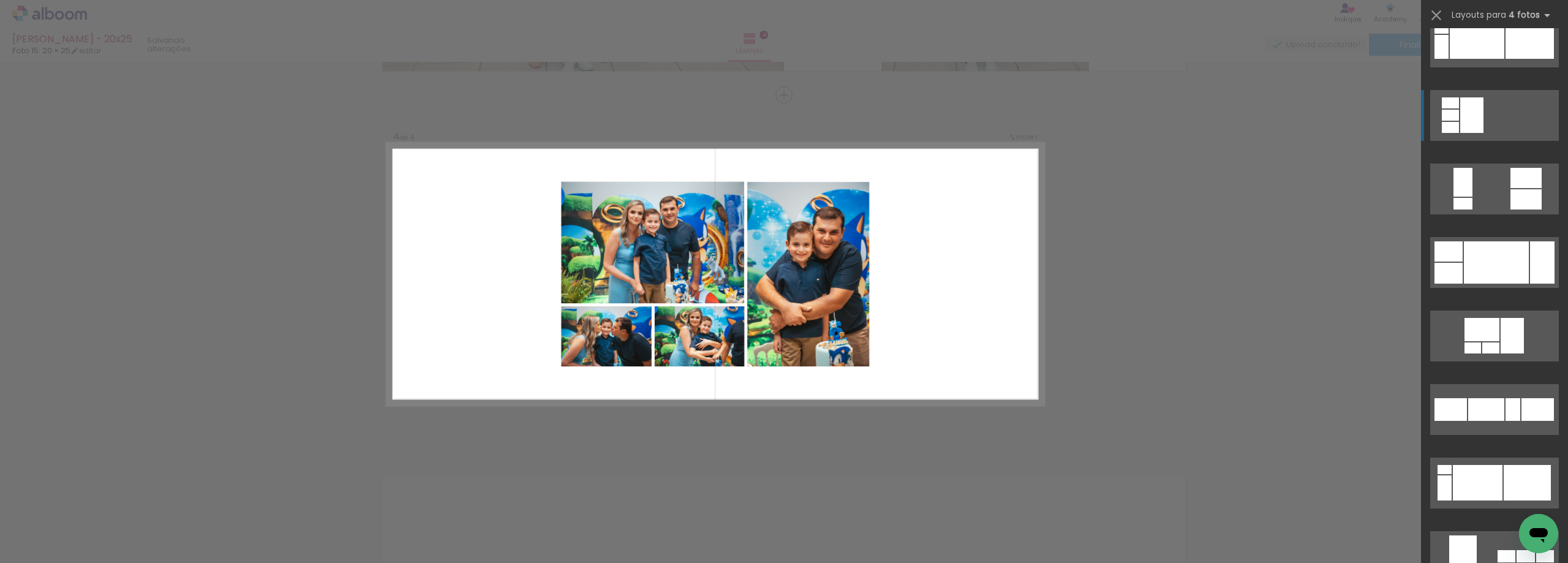
scroll to position [1421, 0]
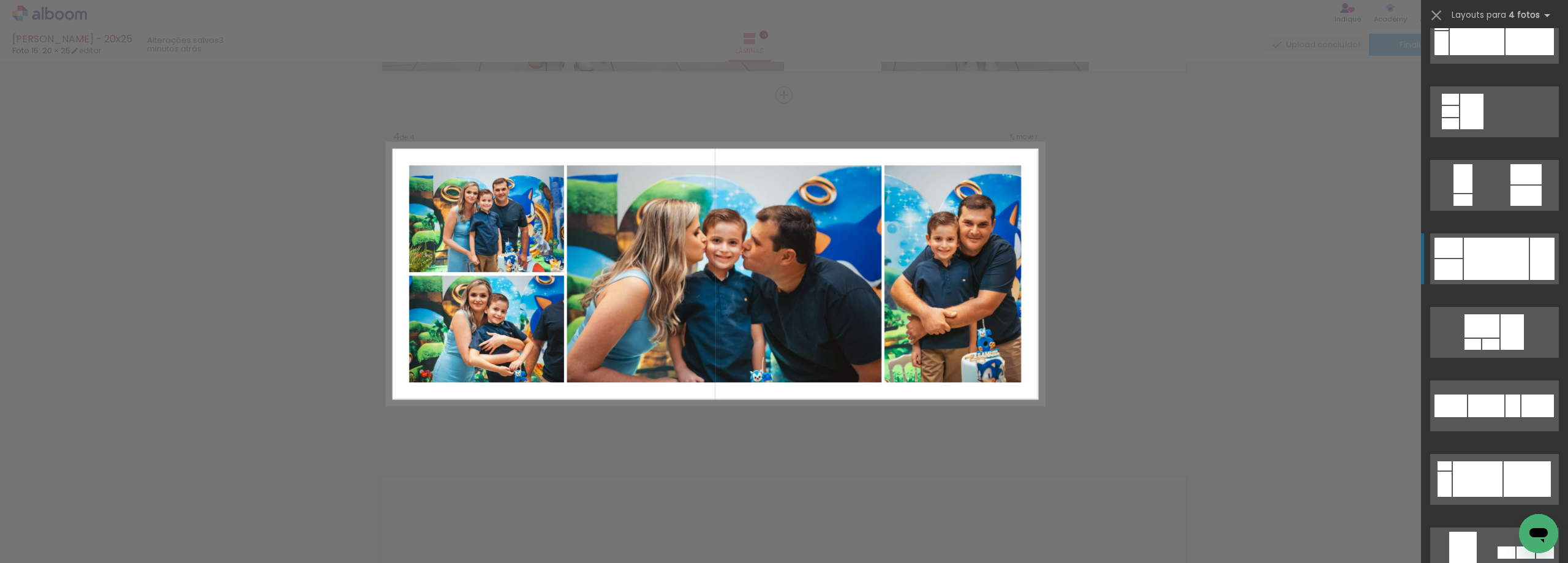
click at [1504, 55] on div at bounding box center [1477, 38] width 54 height 34
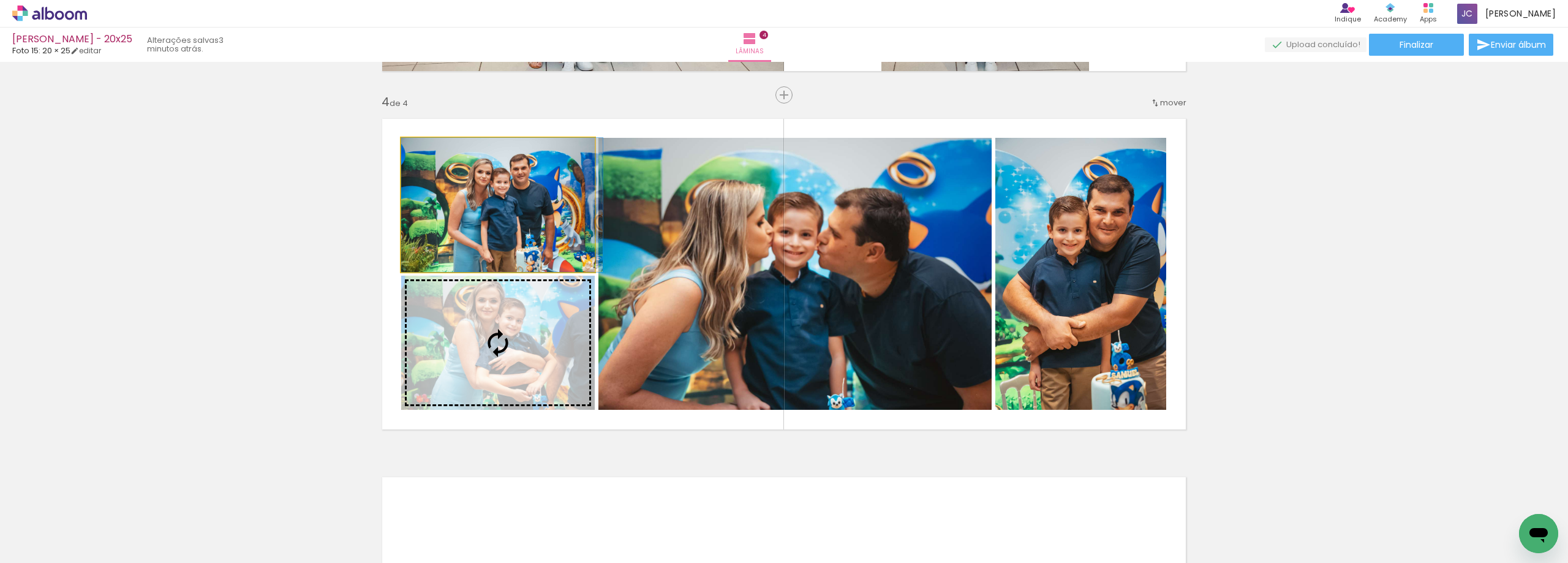
drag, startPoint x: 525, startPoint y: 248, endPoint x: 720, endPoint y: 303, distance: 202.6
click at [0, 0] on slot at bounding box center [0, 0] width 0 height 0
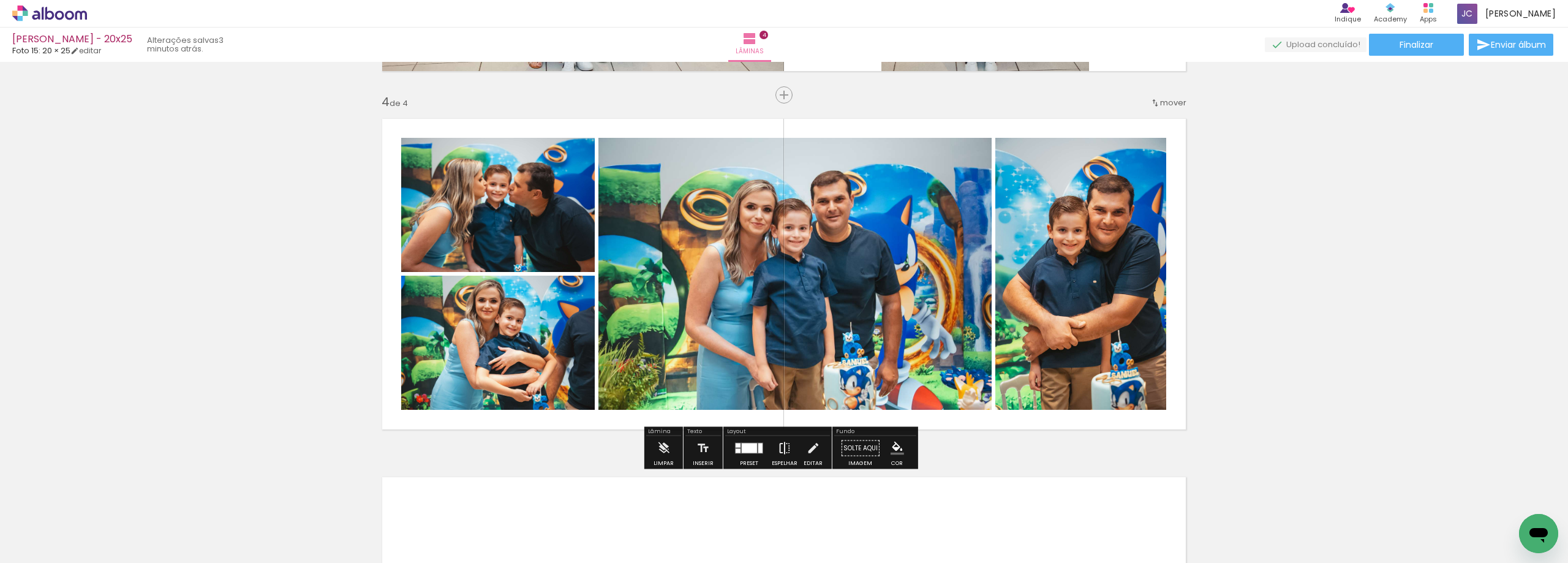
click at [785, 457] on iron-icon at bounding box center [784, 448] width 14 height 24
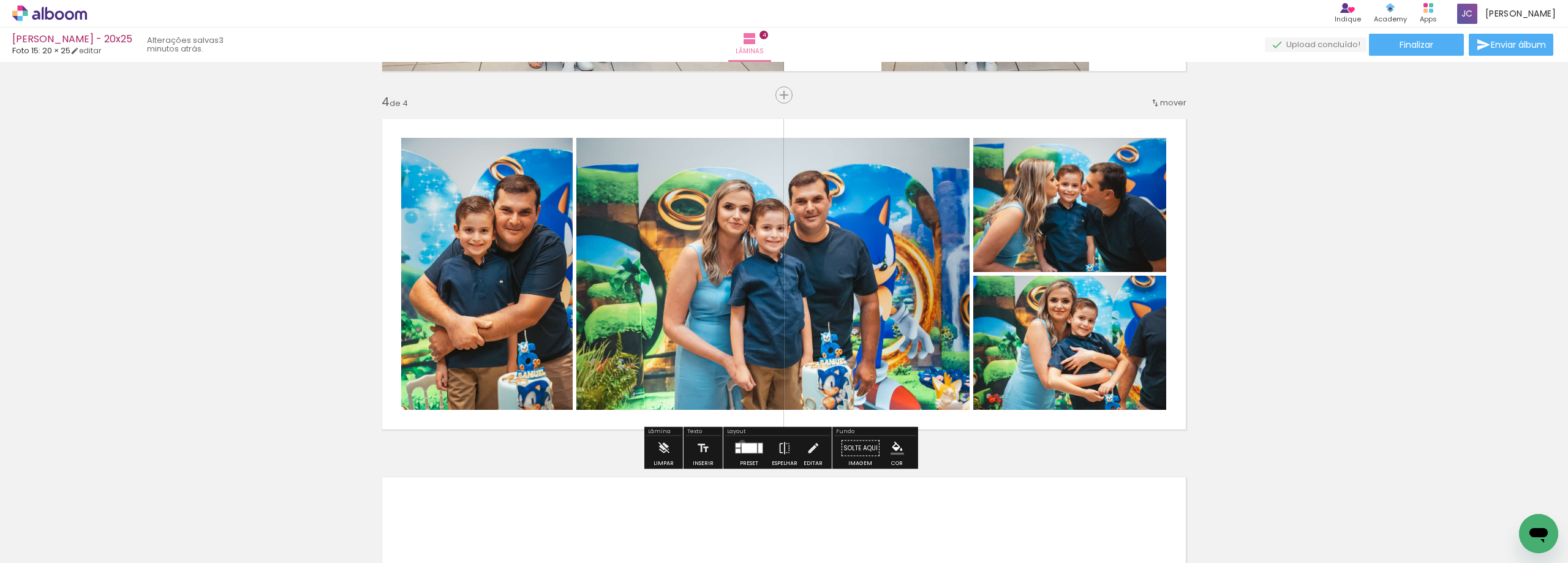
click at [742, 443] on div at bounding box center [750, 448] width 15 height 10
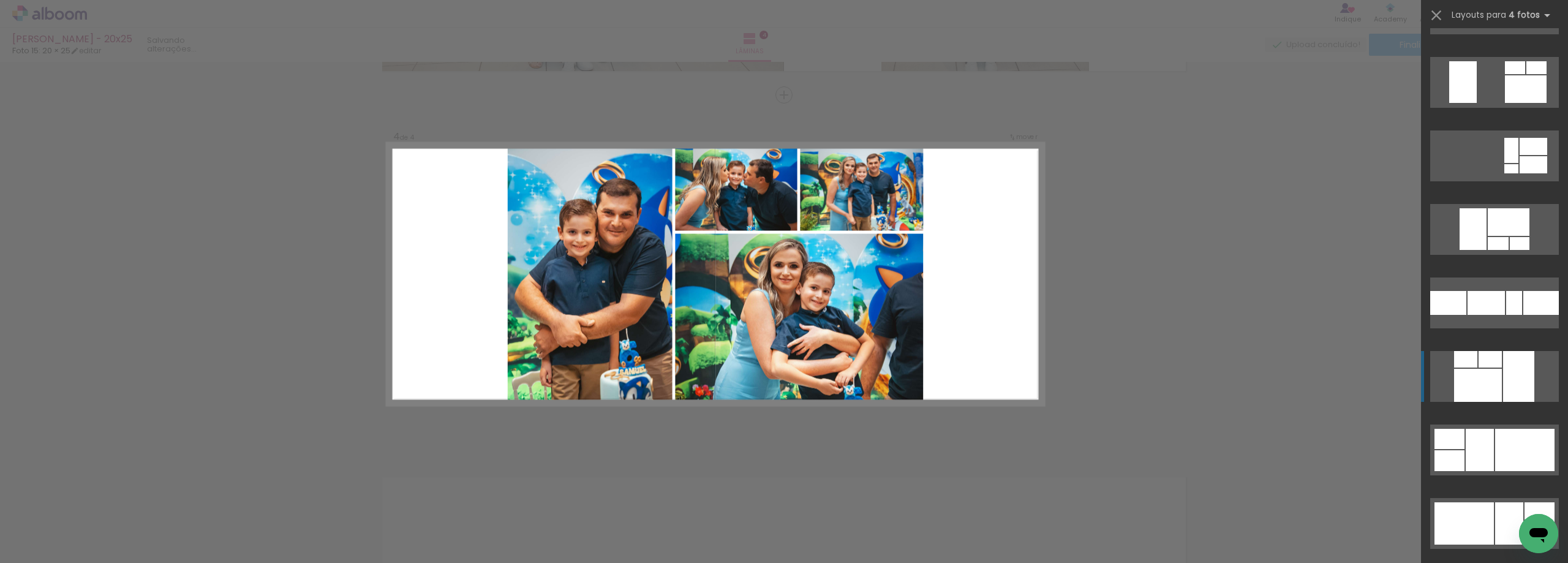
scroll to position [2781, 0]
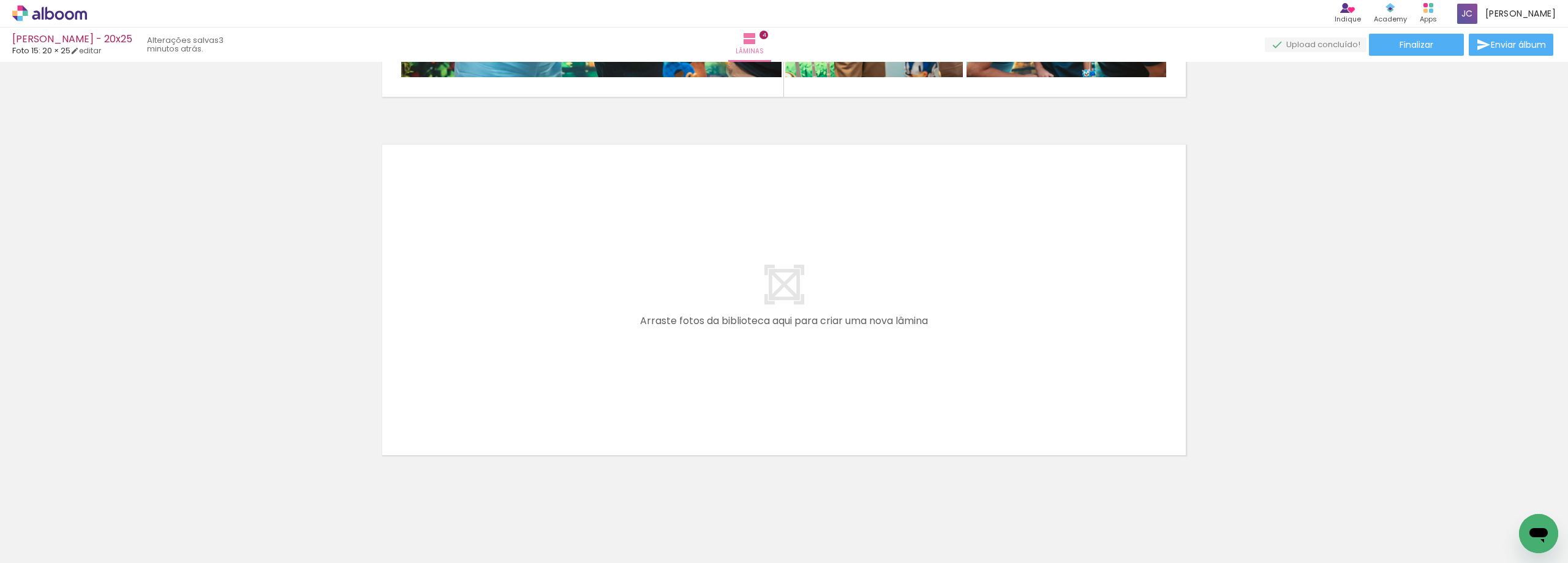
scroll to position [1415, 0]
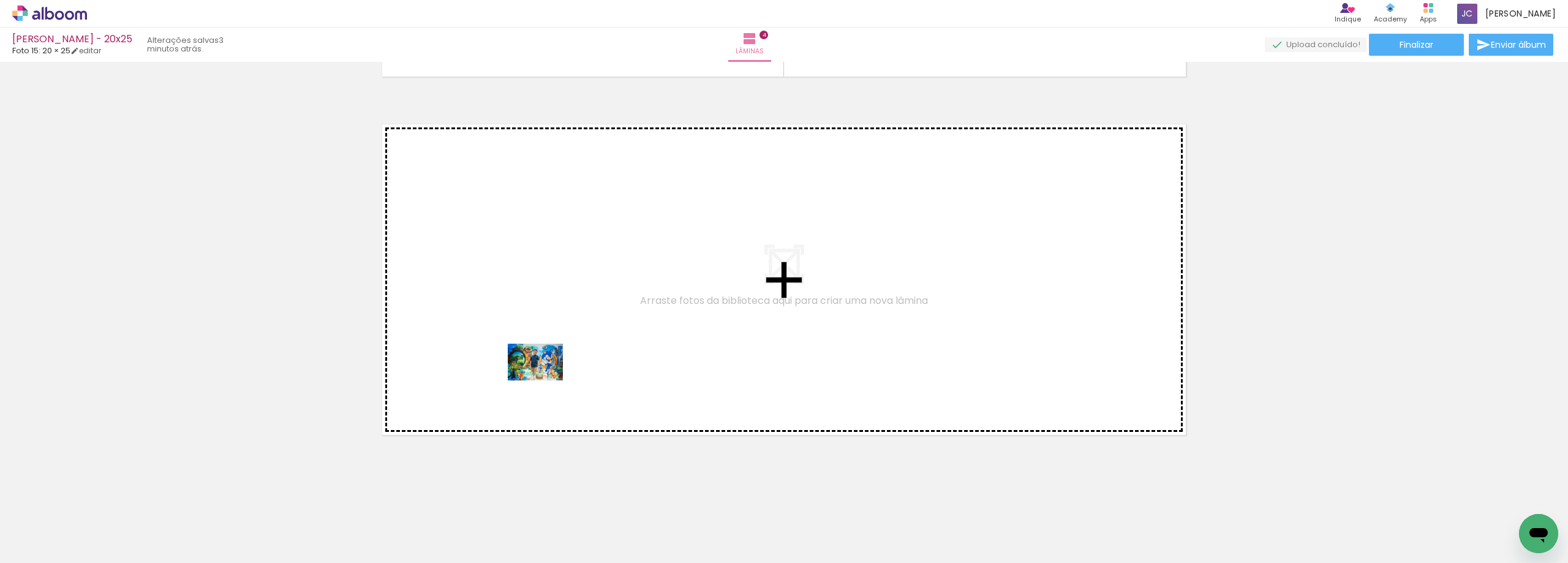
drag, startPoint x: 207, startPoint y: 526, endPoint x: 547, endPoint y: 376, distance: 371.6
click at [547, 376] on quentale-workspace at bounding box center [784, 282] width 1568 height 563
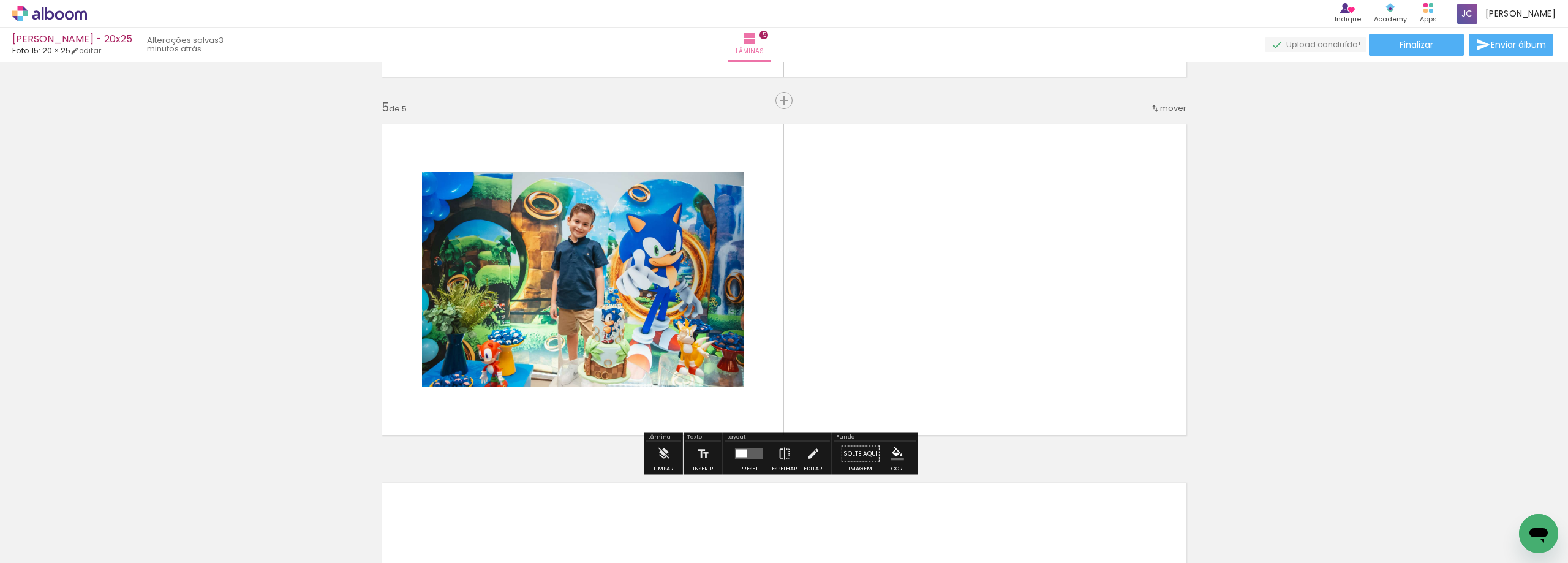
scroll to position [1420, 0]
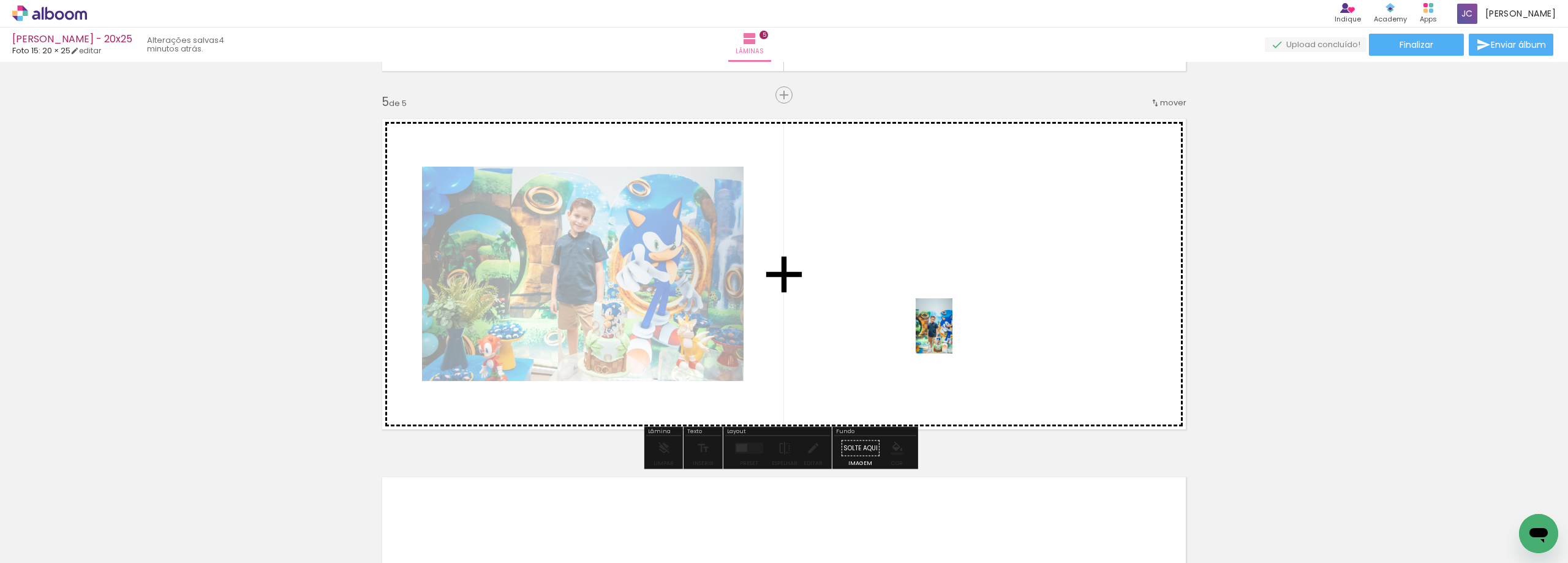
drag, startPoint x: 134, startPoint y: 539, endPoint x: 1025, endPoint y: 295, distance: 923.8
click at [1025, 295] on quentale-workspace at bounding box center [784, 282] width 1568 height 563
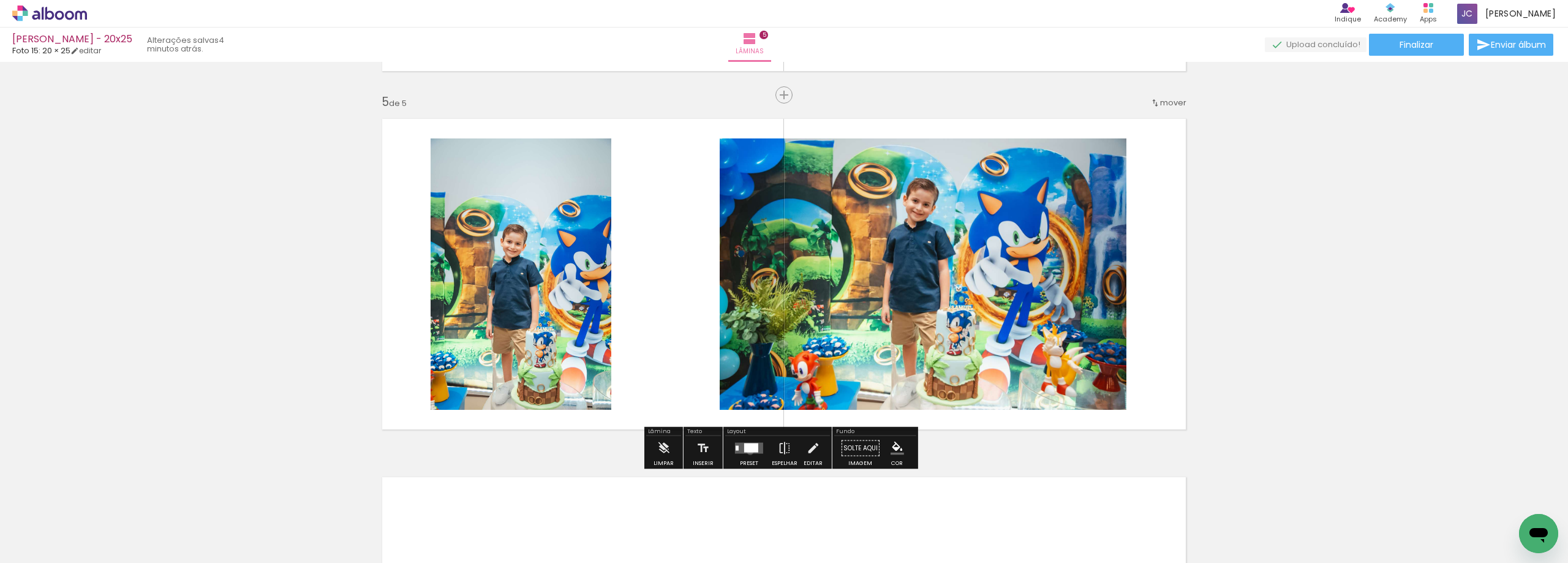
click at [748, 452] on div at bounding box center [751, 447] width 15 height 9
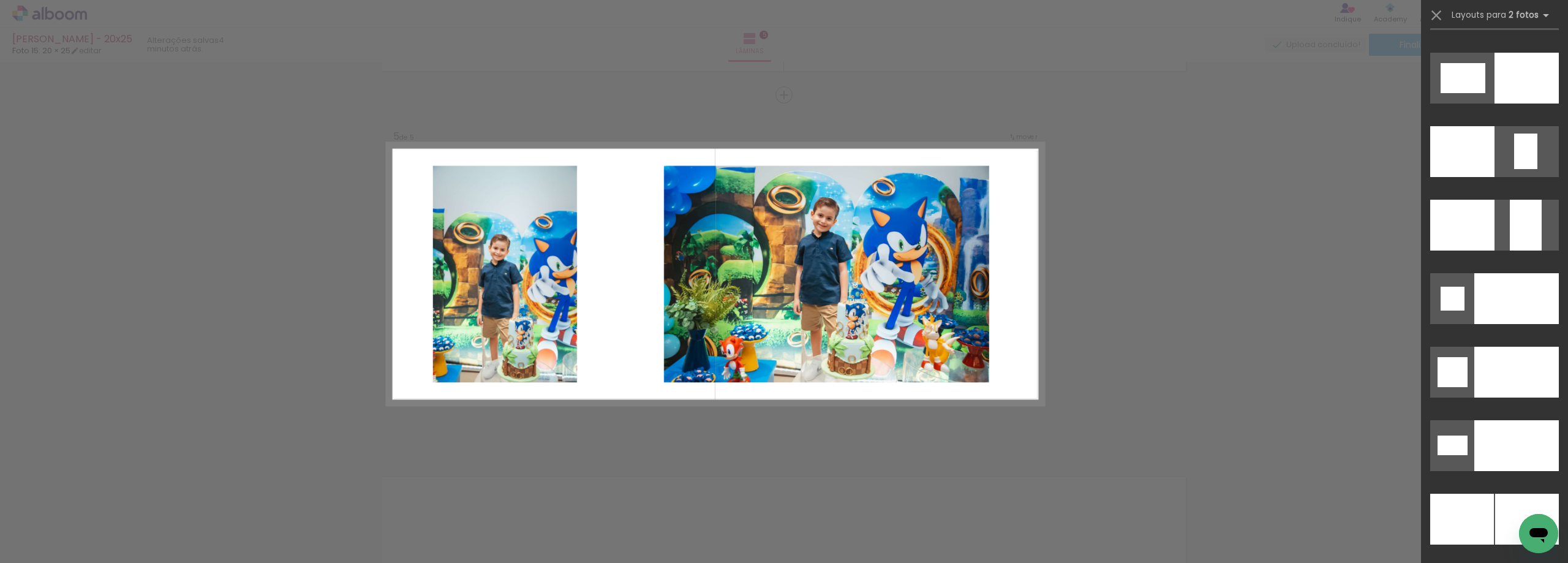
scroll to position [5080, 0]
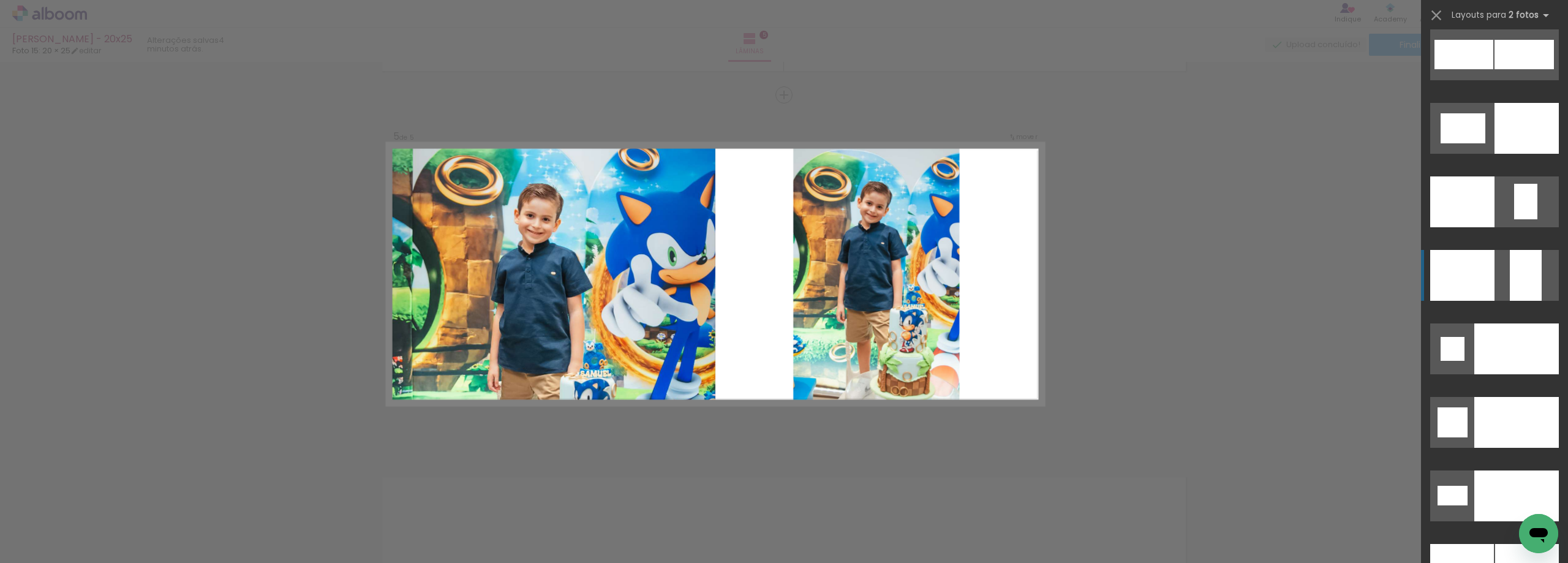
click at [1525, 323] on div at bounding box center [1516, 348] width 84 height 51
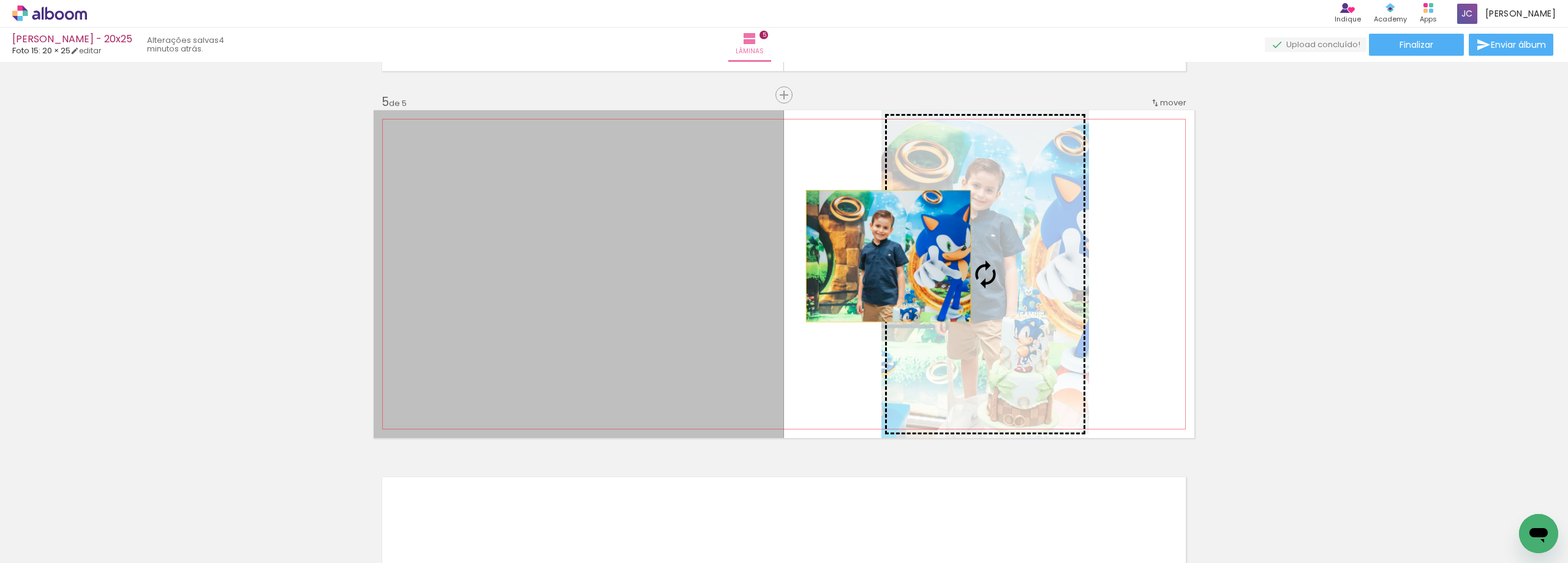
drag, startPoint x: 709, startPoint y: 263, endPoint x: 951, endPoint y: 253, distance: 242.2
click at [0, 0] on slot at bounding box center [0, 0] width 0 height 0
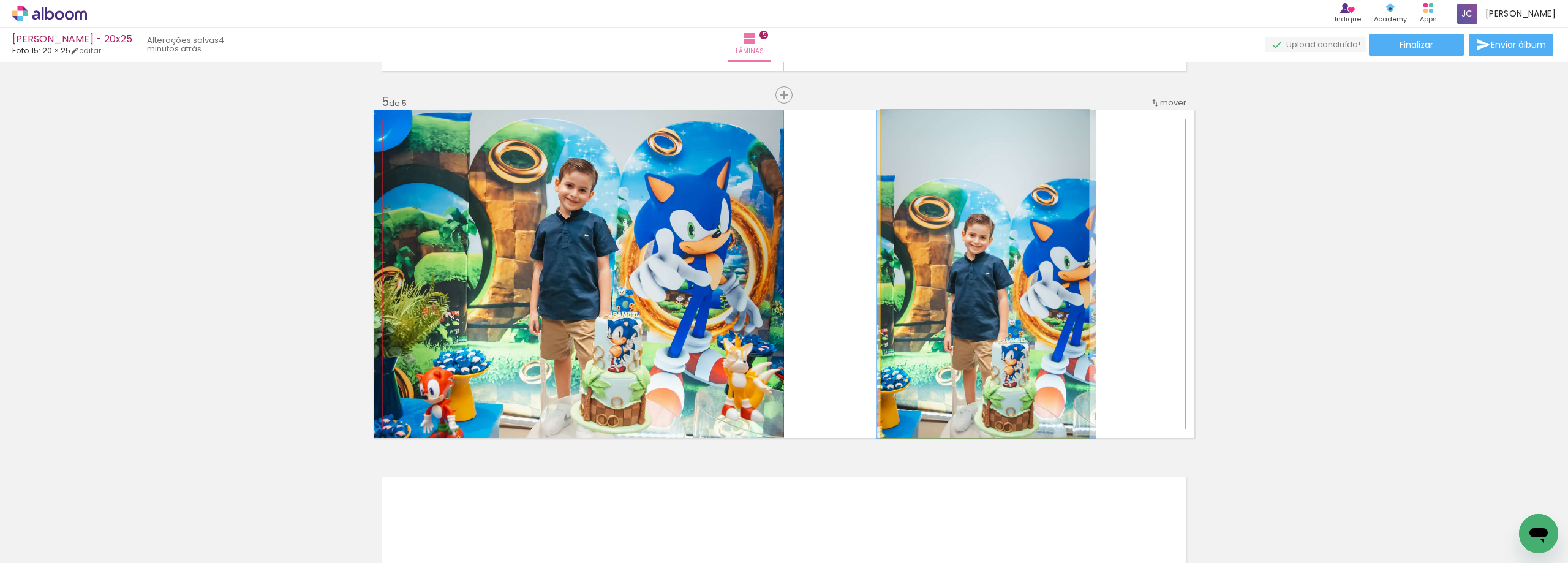
drag, startPoint x: 1039, startPoint y: 300, endPoint x: 1040, endPoint y: 263, distance: 37.0
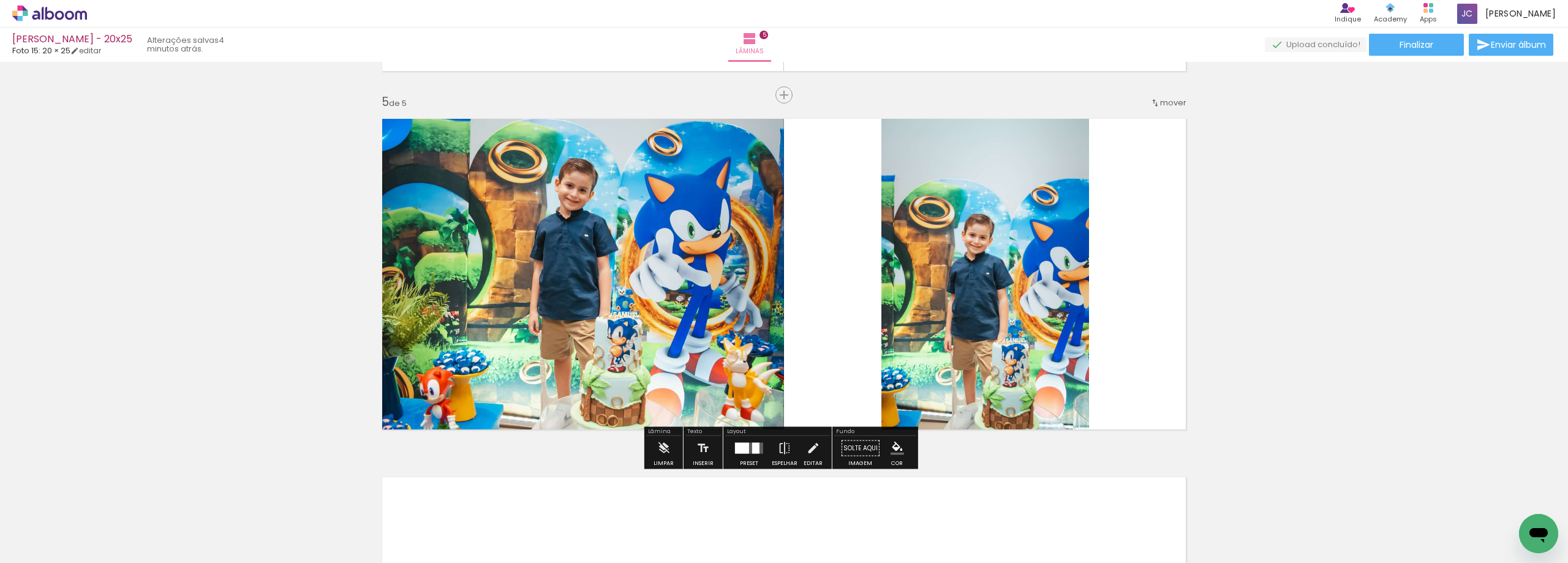
click at [742, 455] on div at bounding box center [749, 448] width 33 height 24
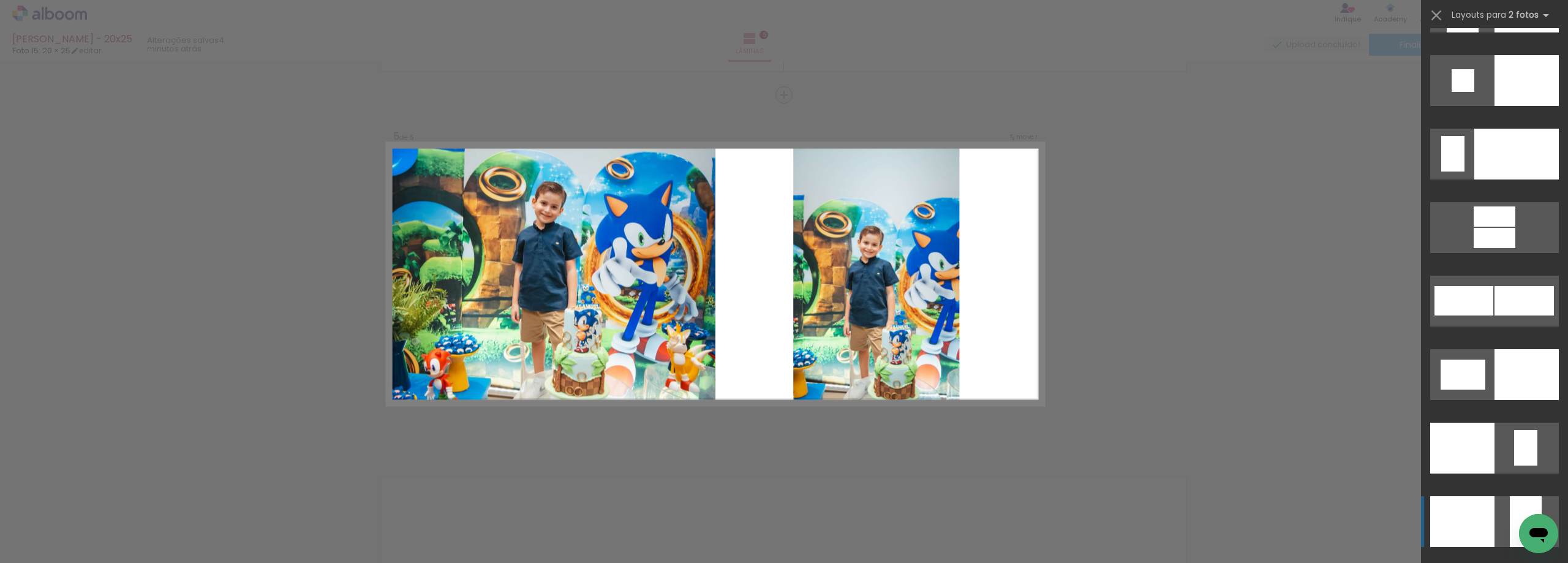
scroll to position [4767, 0]
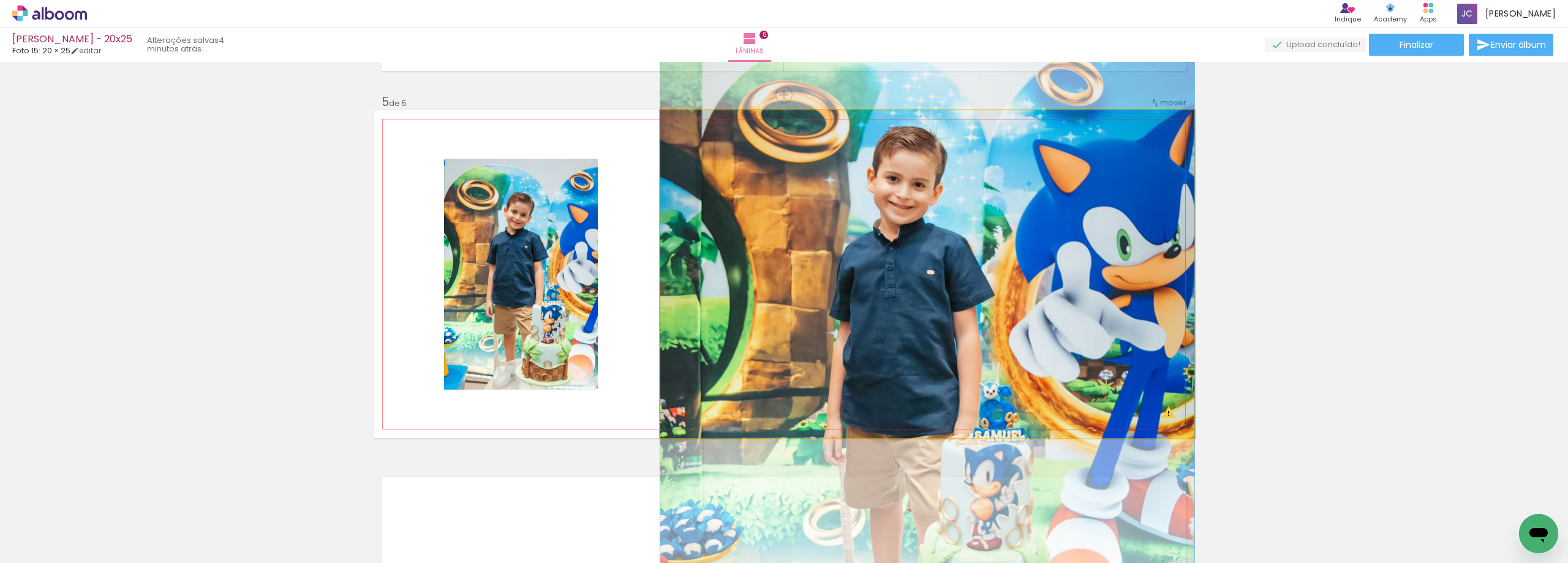
click at [887, 259] on quentale-photo at bounding box center [928, 274] width 534 height 328
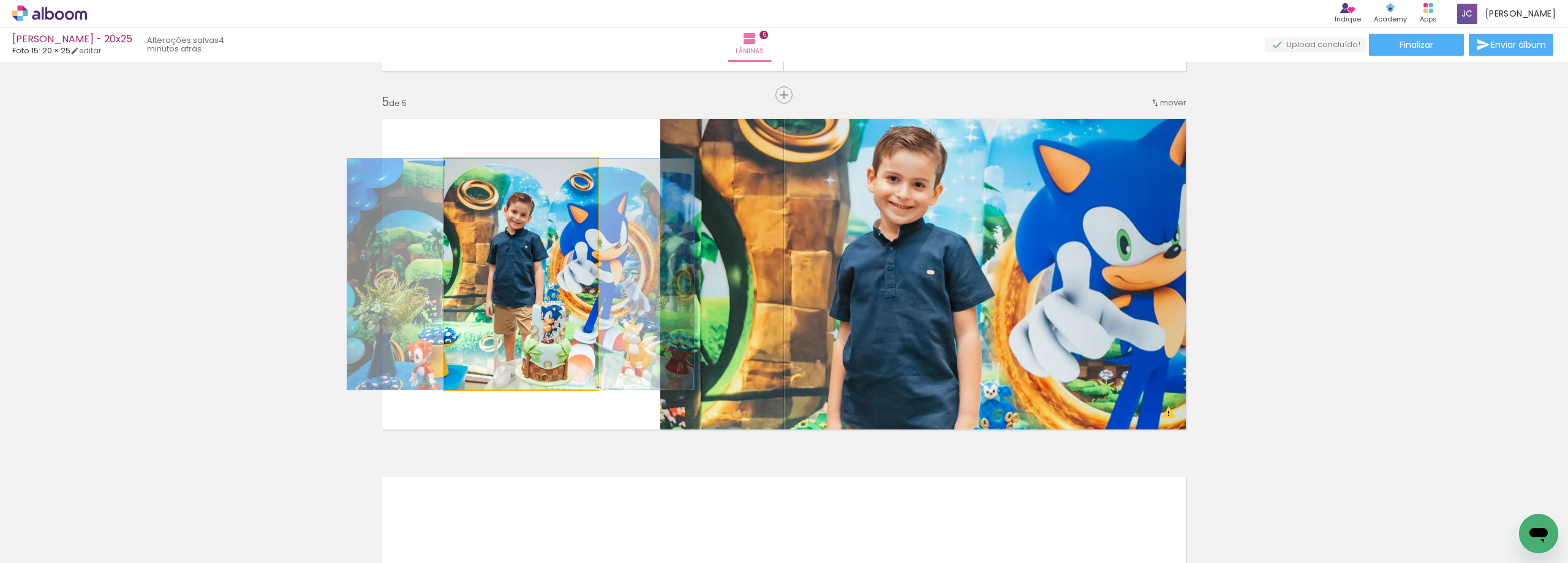
drag, startPoint x: 547, startPoint y: 312, endPoint x: 813, endPoint y: 328, distance: 266.5
click at [0, 0] on slot at bounding box center [0, 0] width 0 height 0
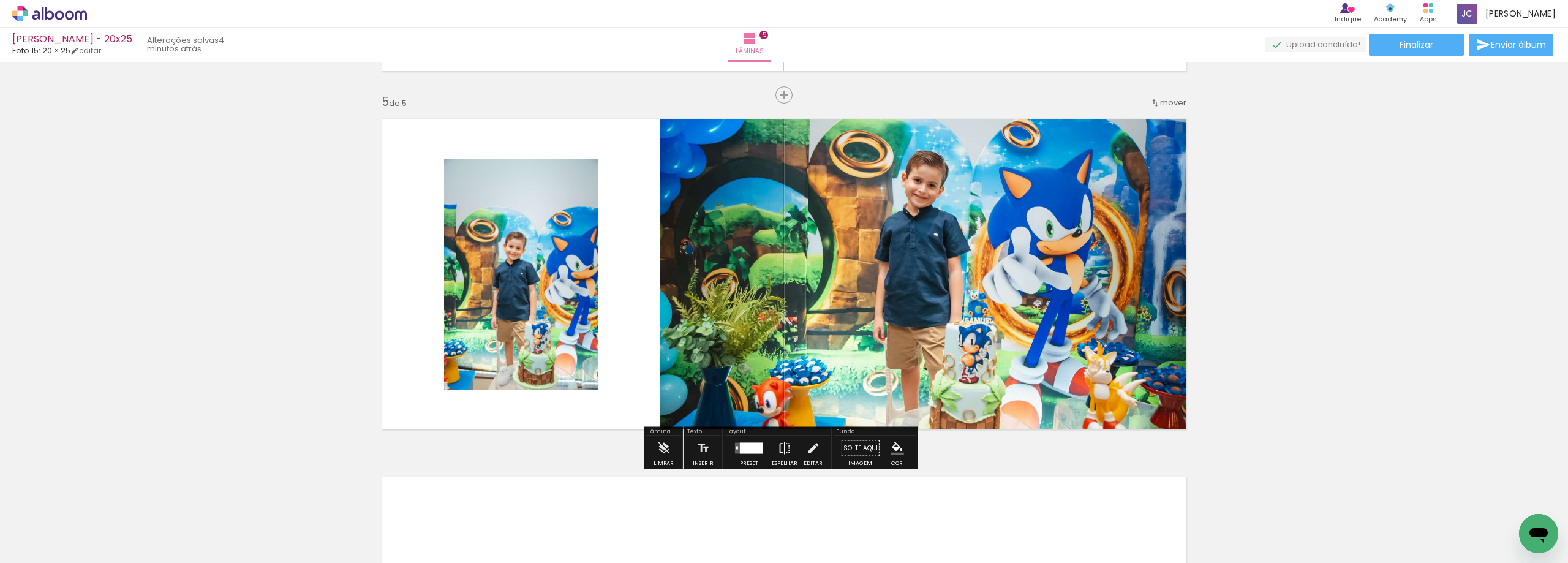
click at [781, 450] on iron-icon at bounding box center [784, 448] width 14 height 24
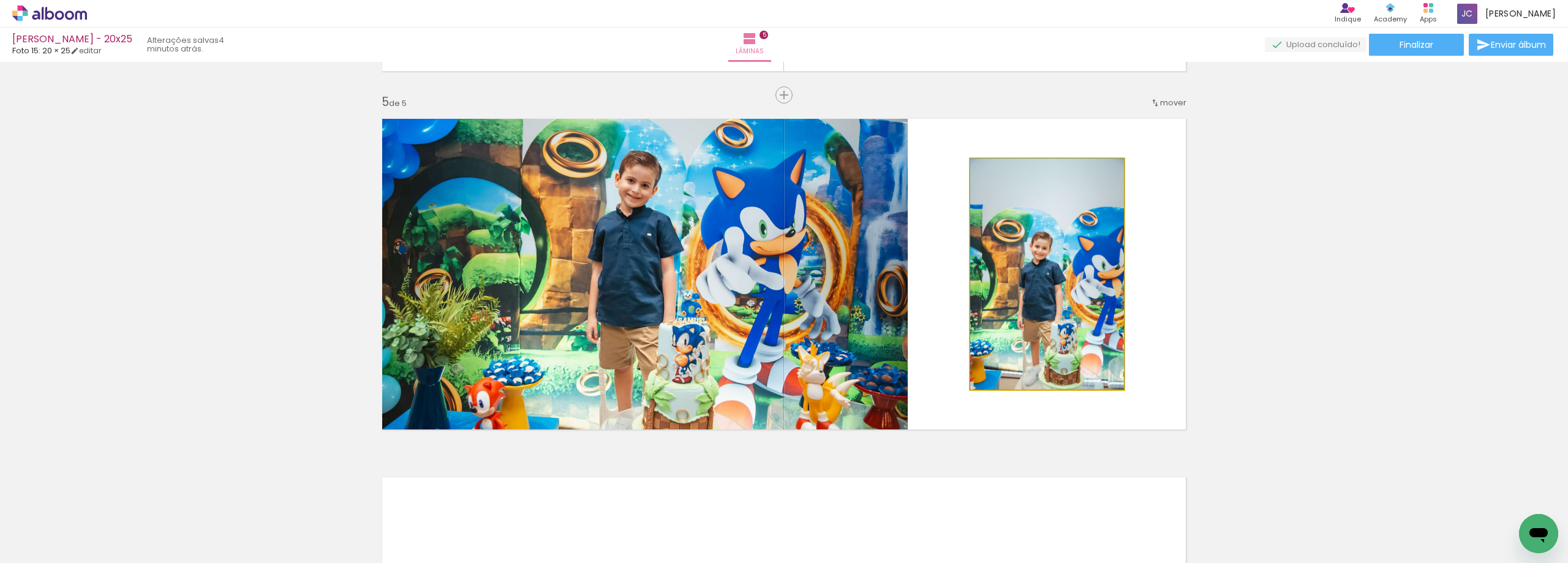
click at [993, 171] on div at bounding box center [998, 171] width 11 height 11
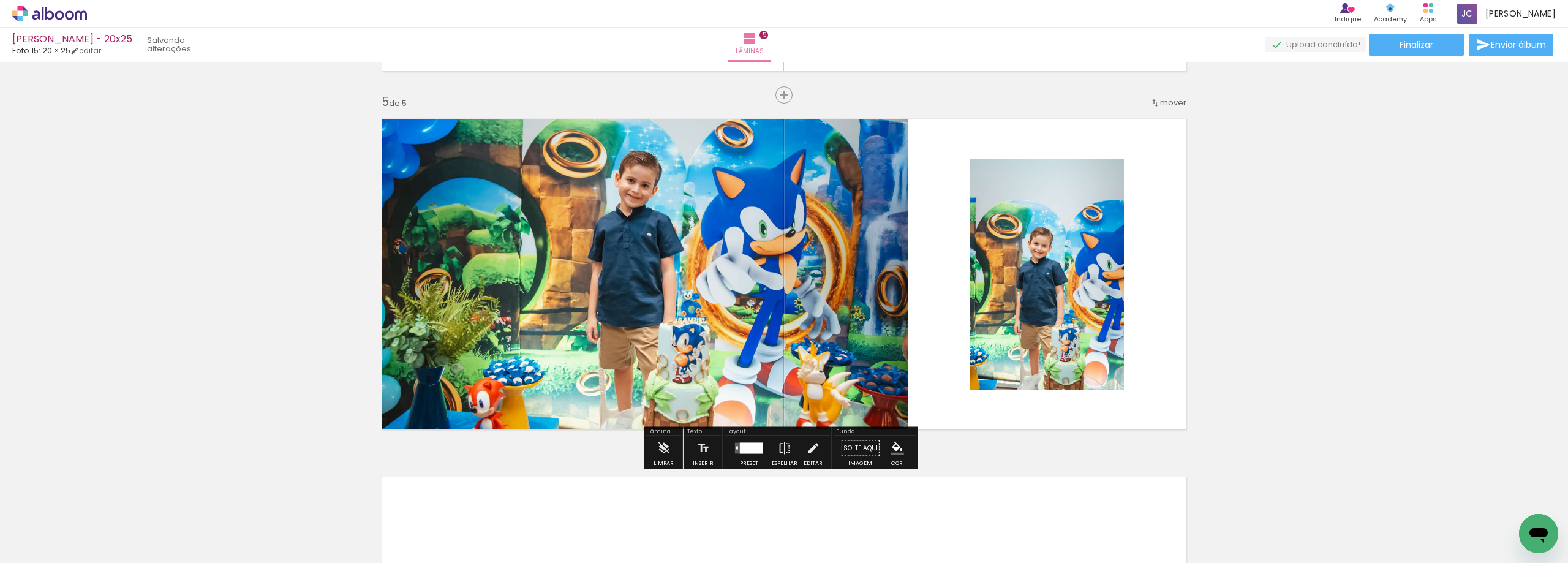
type paper-slider "112"
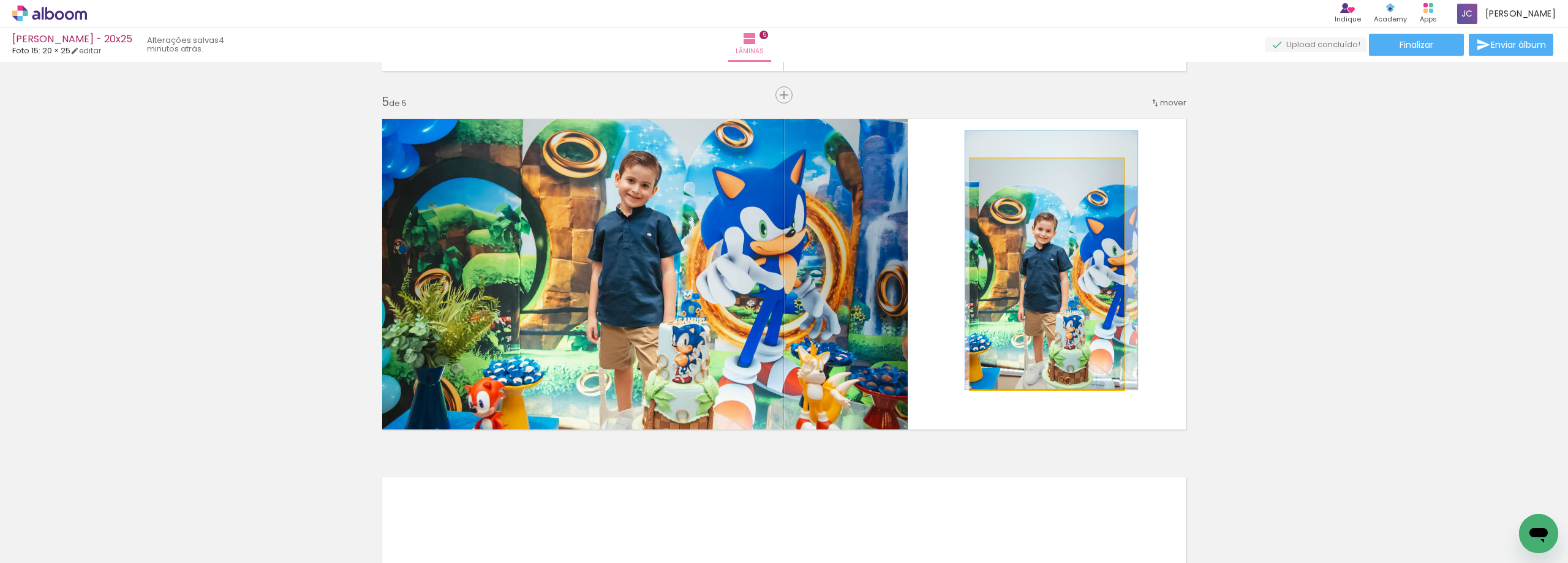
drag, startPoint x: 1070, startPoint y: 318, endPoint x: 1075, endPoint y: 298, distance: 20.6
click at [1075, 298] on quentale-photo at bounding box center [1047, 274] width 154 height 231
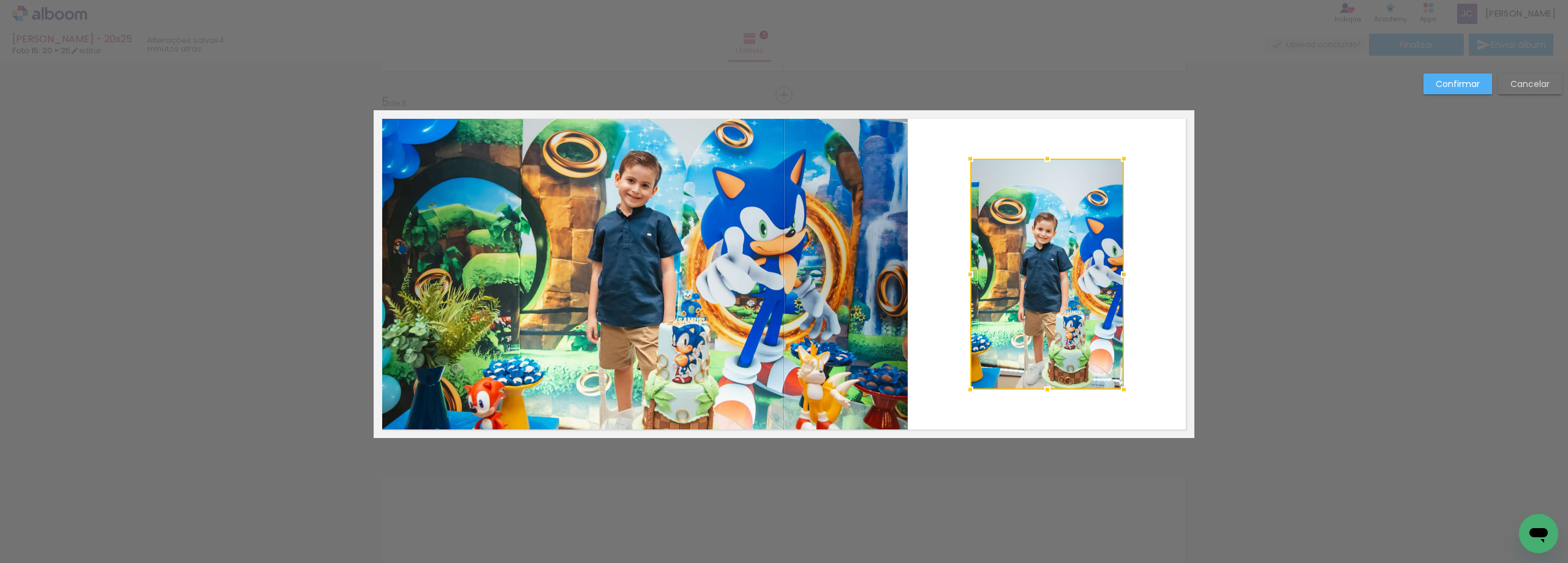
click at [0, 0] on slot "Cancelar" at bounding box center [0, 0] width 0 height 0
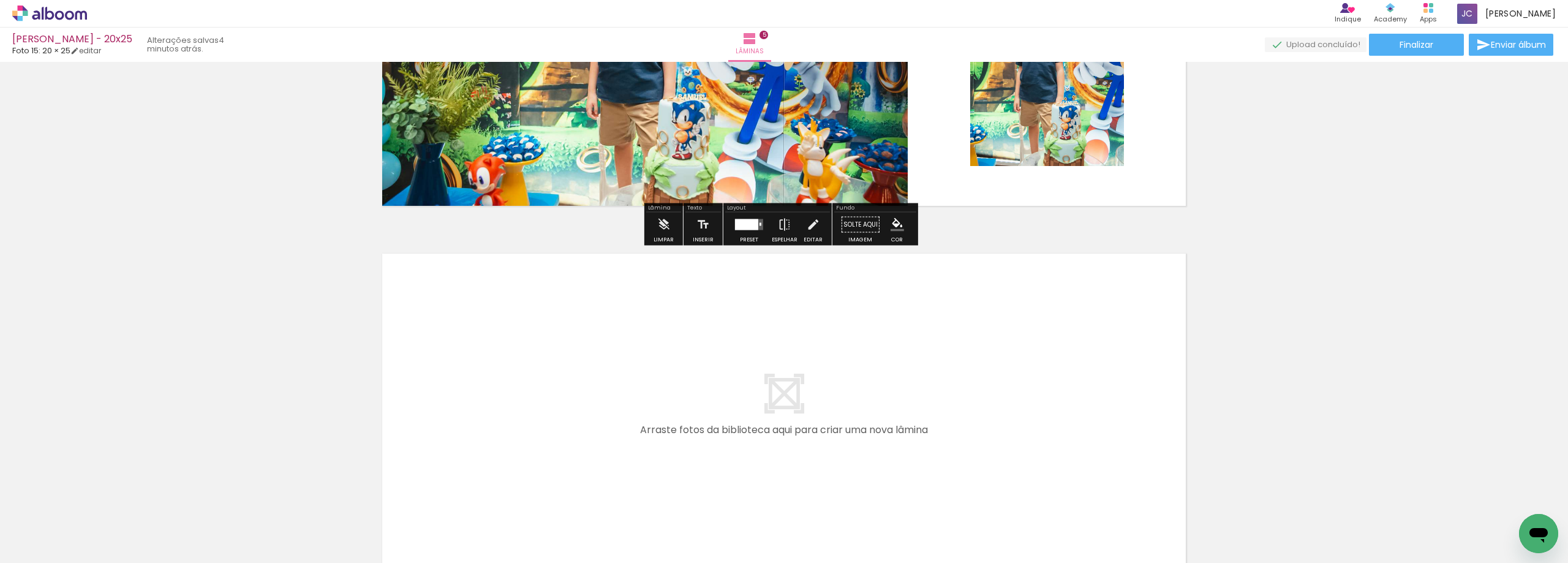
scroll to position [1773, 0]
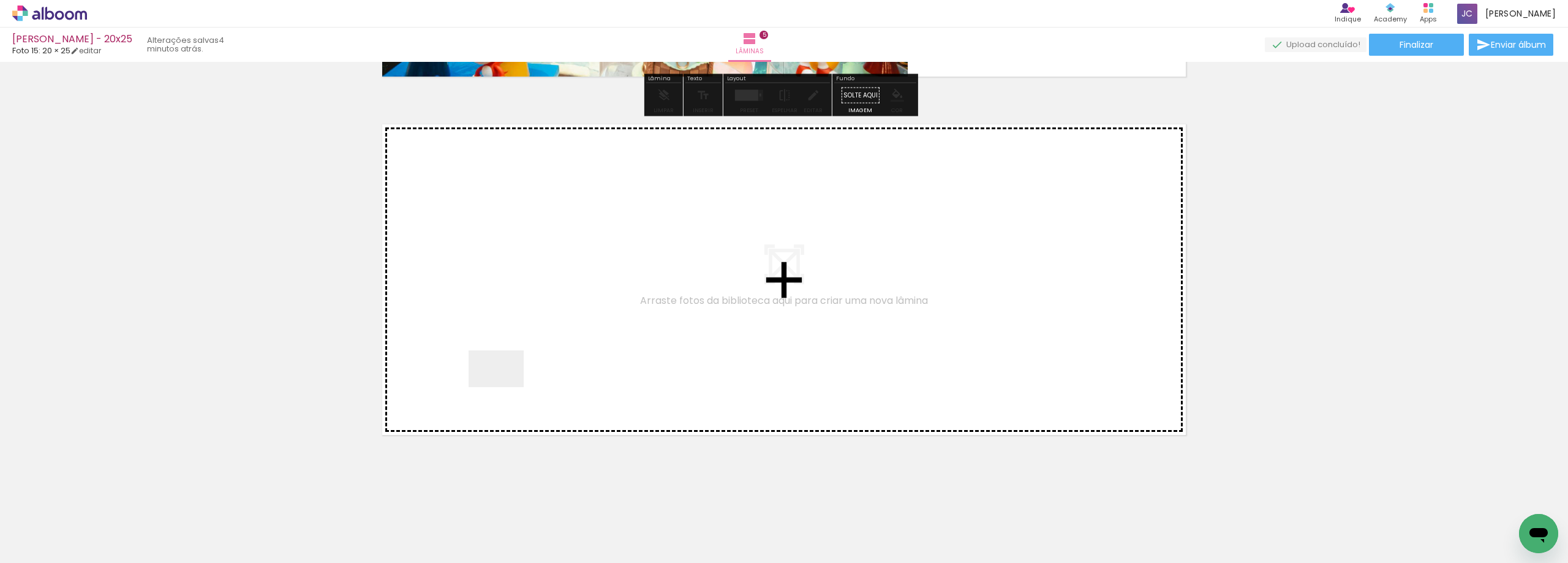
drag, startPoint x: 503, startPoint y: 395, endPoint x: 505, endPoint y: 385, distance: 10.2
click at [505, 385] on quentale-workspace at bounding box center [784, 282] width 1568 height 563
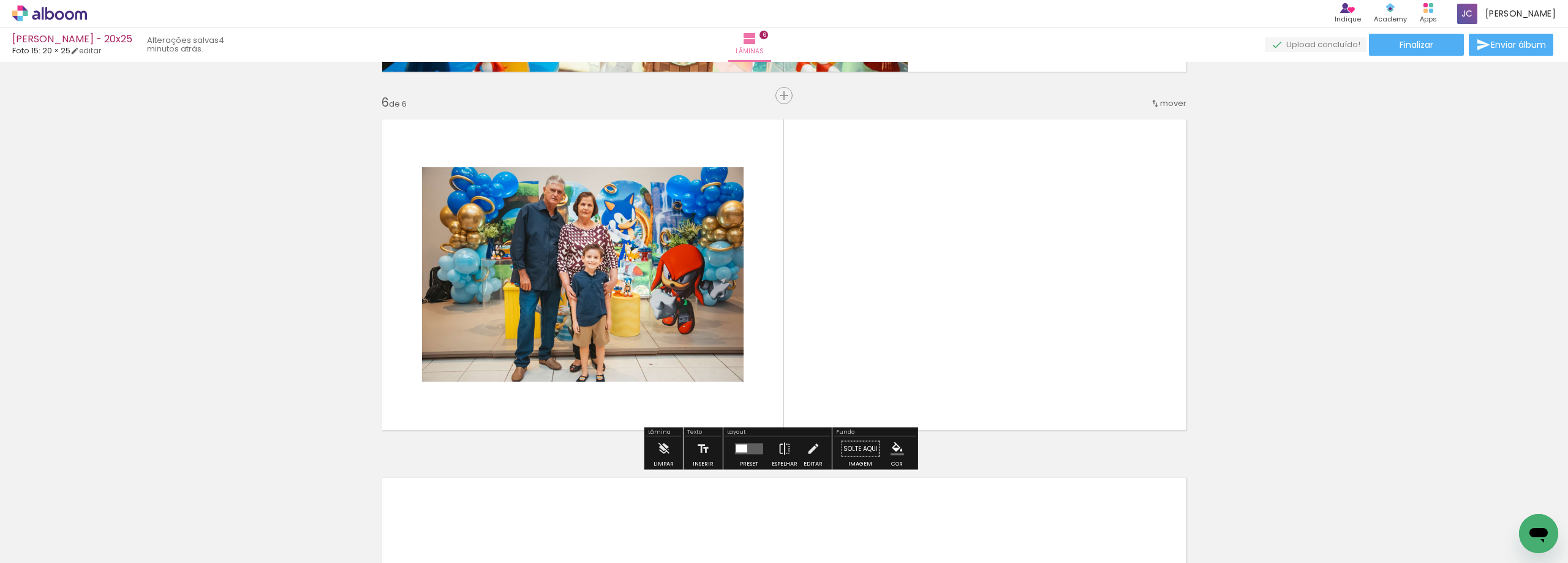
scroll to position [1779, 0]
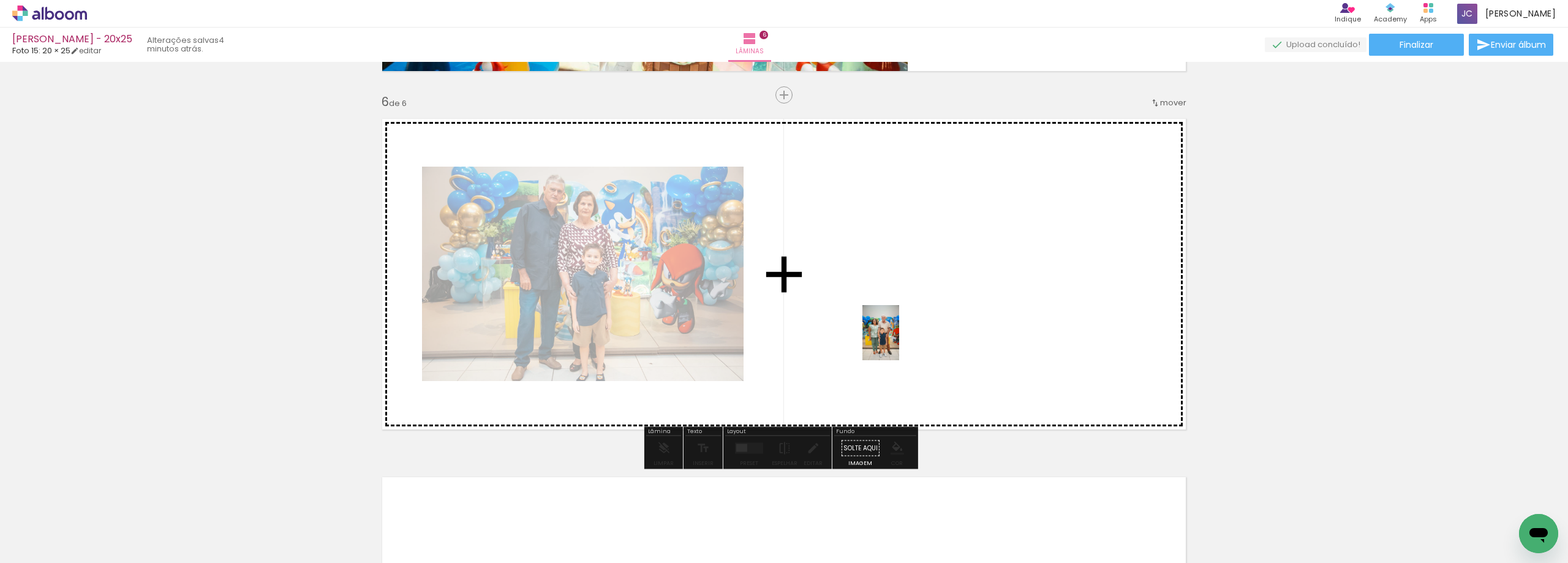
drag, startPoint x: 131, startPoint y: 535, endPoint x: 904, endPoint y: 339, distance: 797.5
click at [904, 339] on quentale-workspace at bounding box center [784, 282] width 1568 height 563
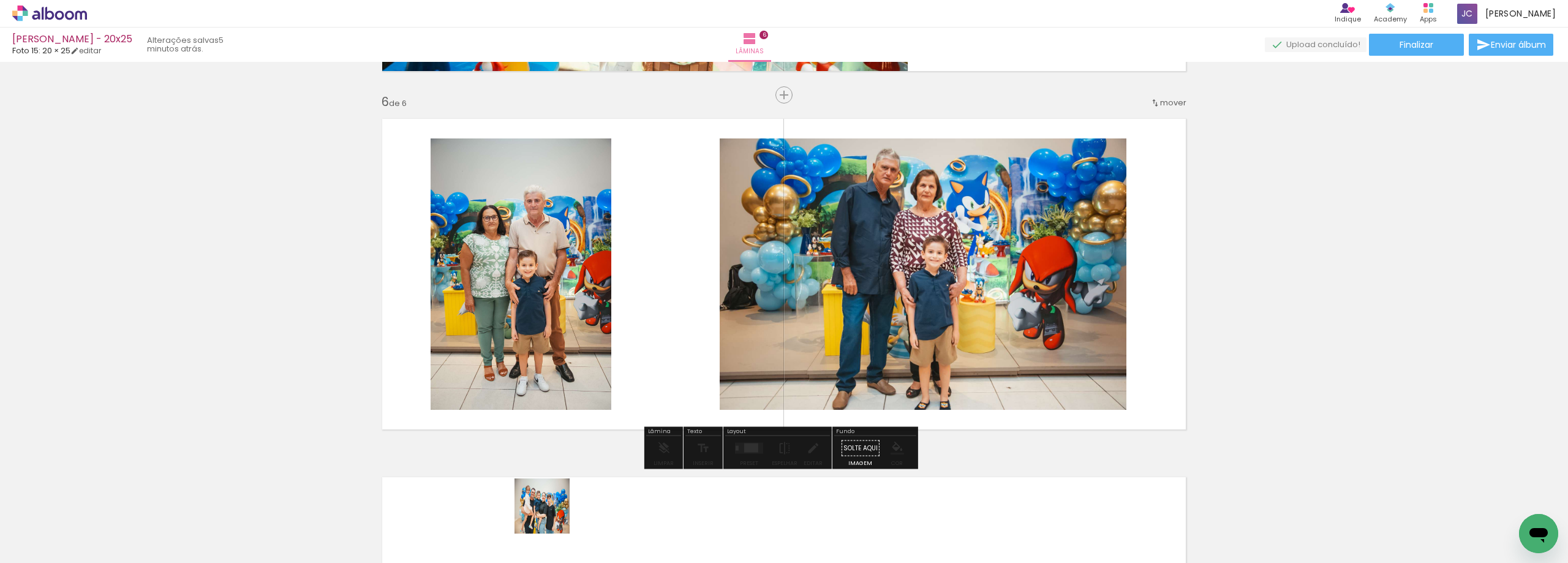
drag, startPoint x: 533, startPoint y: 529, endPoint x: 686, endPoint y: 350, distance: 235.5
click at [686, 350] on quentale-workspace at bounding box center [784, 282] width 1568 height 563
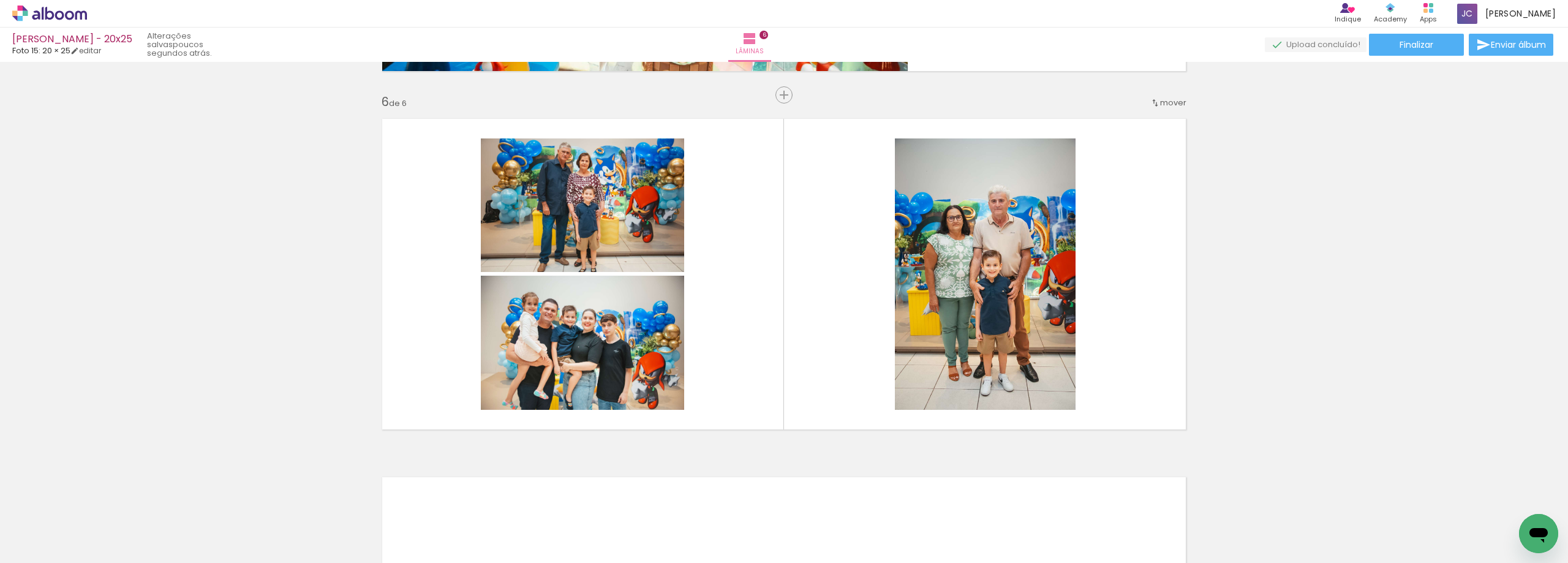
scroll to position [0, 800]
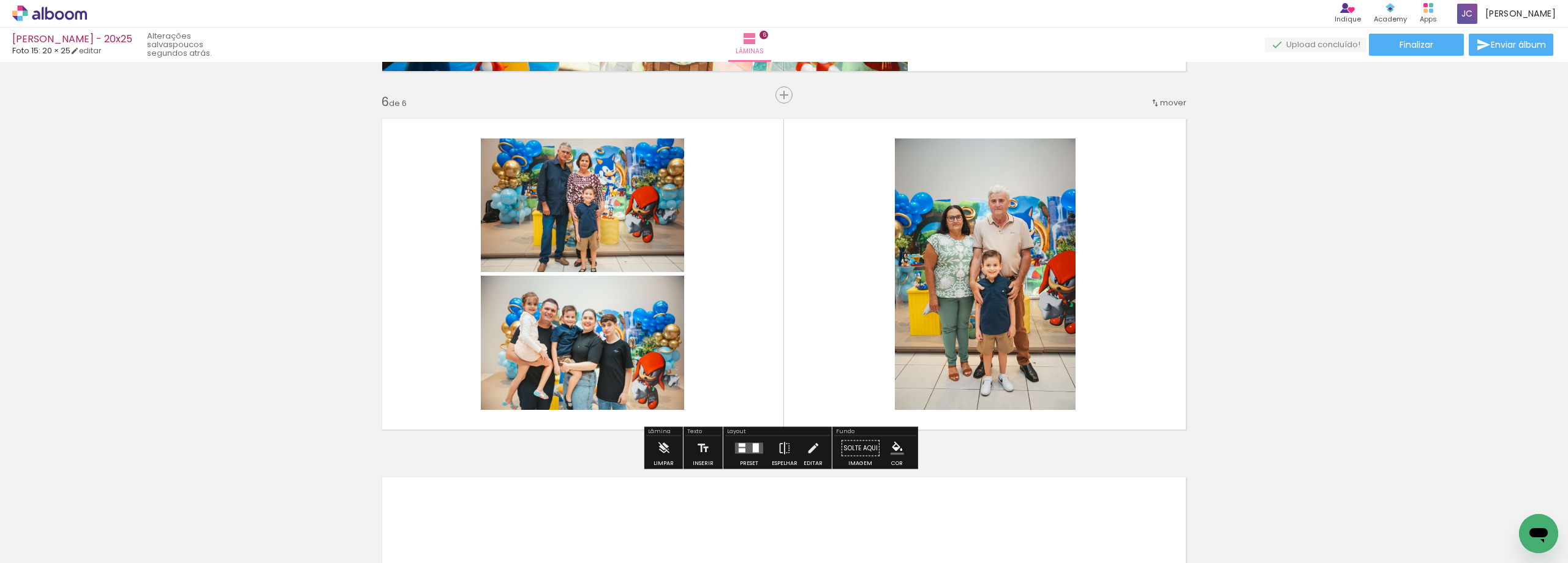
click at [755, 448] on div at bounding box center [755, 447] width 6 height 9
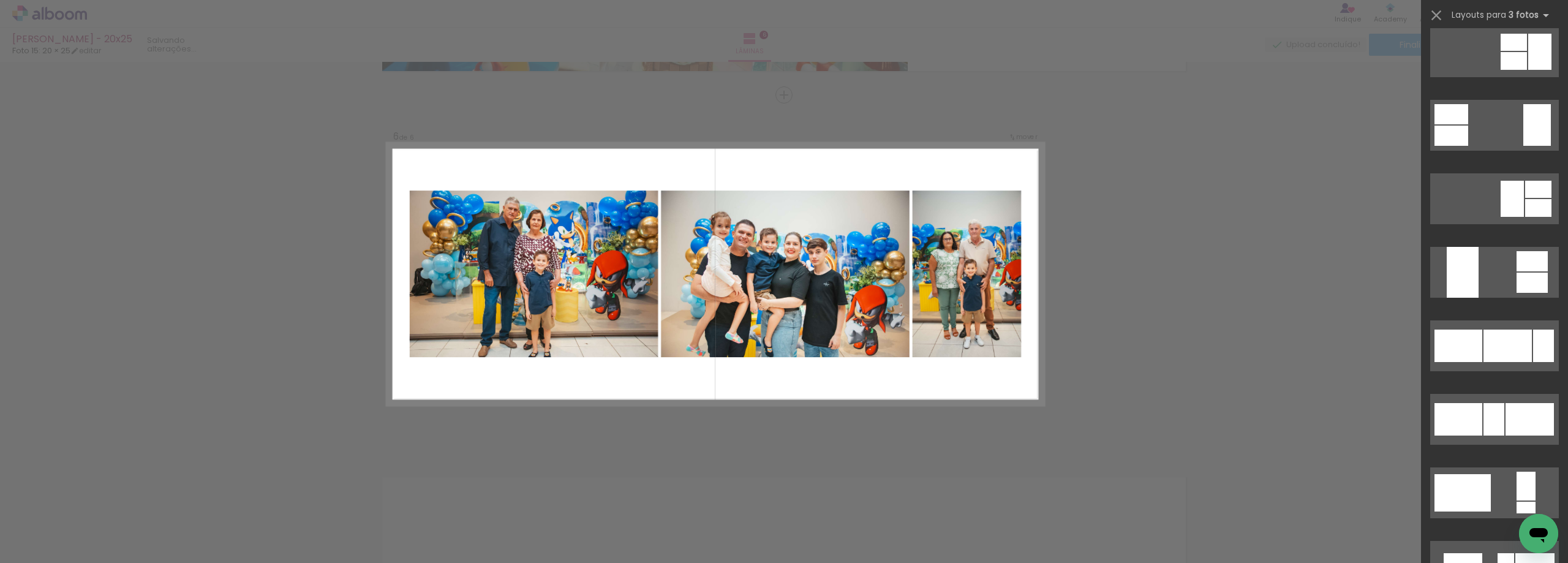
scroll to position [919, 0]
